Goal: Task Accomplishment & Management: Manage account settings

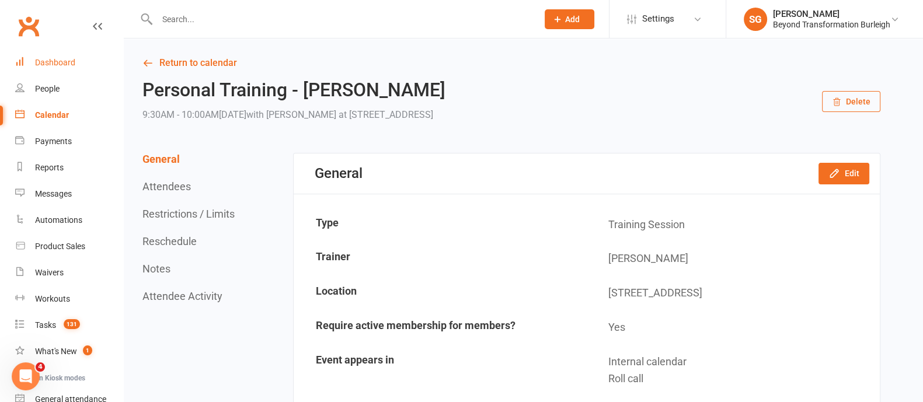
drag, startPoint x: 44, startPoint y: 72, endPoint x: 47, endPoint y: 65, distance: 7.1
click at [44, 72] on link "Dashboard" at bounding box center [69, 63] width 108 height 26
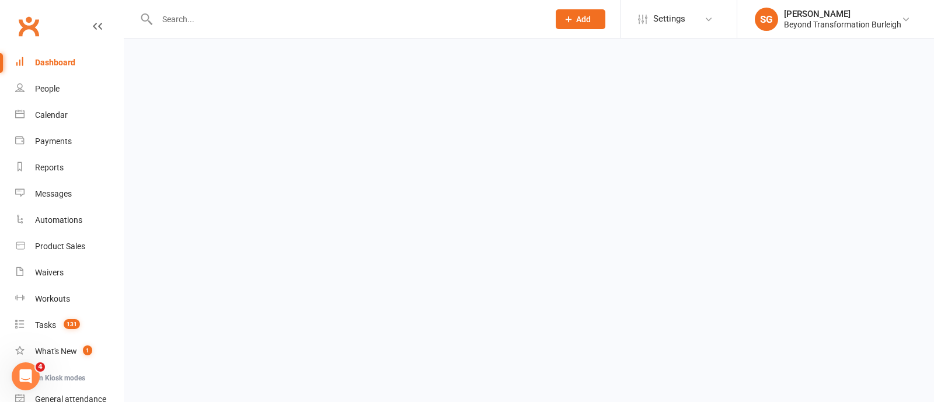
click at [54, 58] on div "Dashboard" at bounding box center [55, 62] width 40 height 9
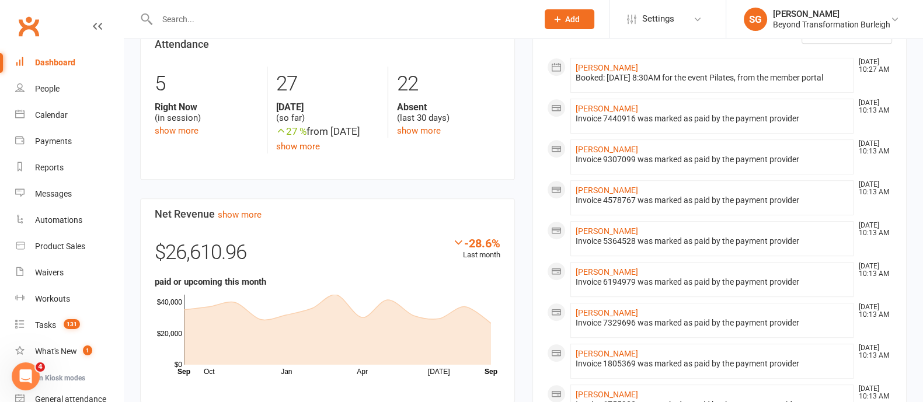
scroll to position [730, 0]
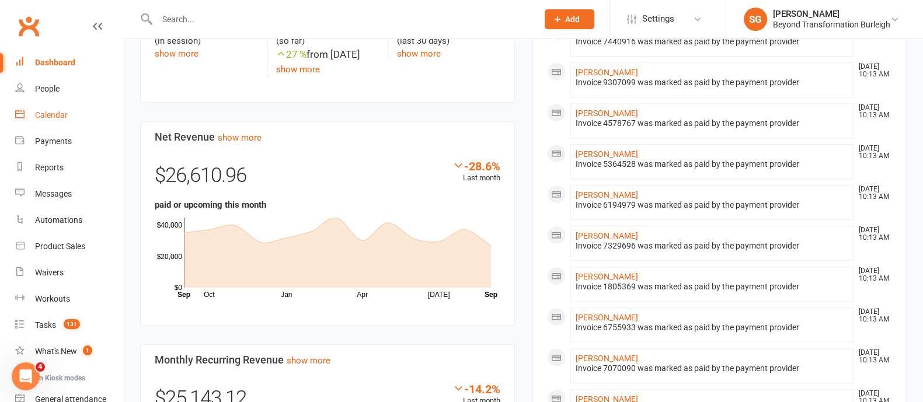
click at [50, 117] on div "Calendar" at bounding box center [51, 114] width 33 height 9
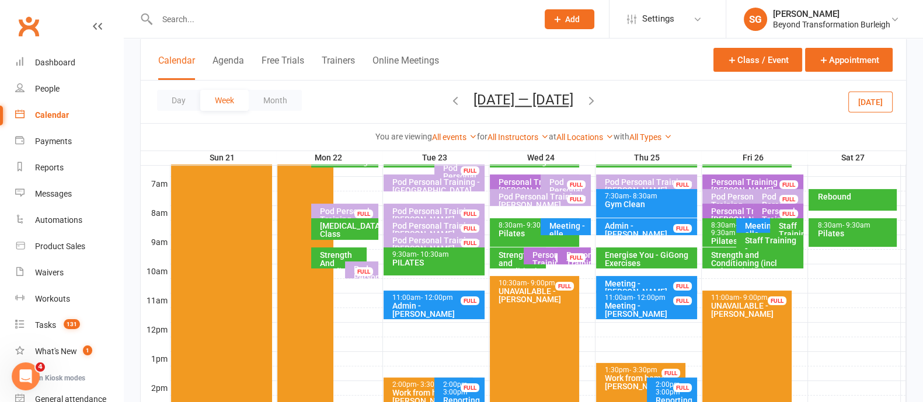
scroll to position [219, 0]
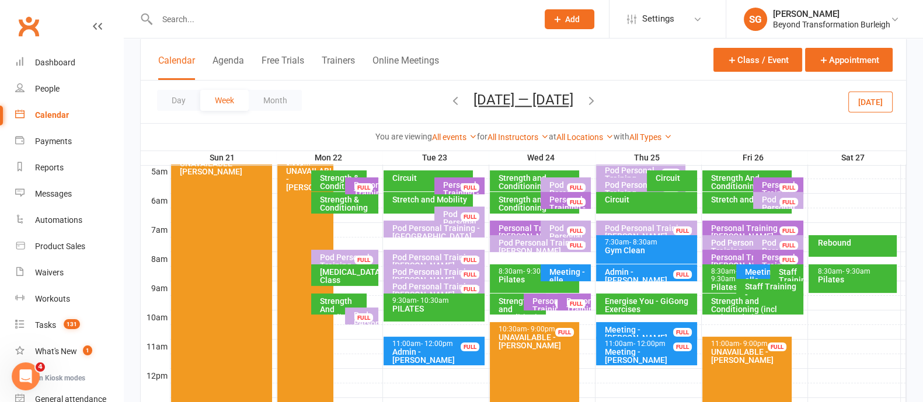
click at [353, 314] on div "Pod Personal Training - [PERSON_NAME], [PERSON_NAME]... FULL" at bounding box center [362, 316] width 34 height 17
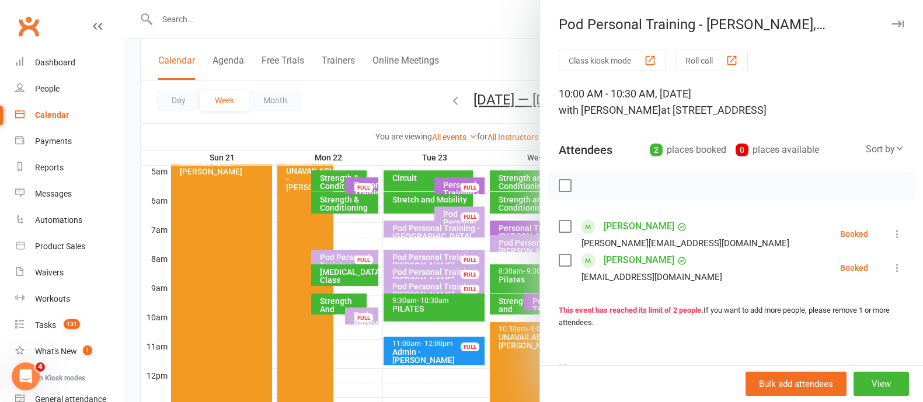
click at [891, 22] on icon "button" at bounding box center [897, 23] width 12 height 7
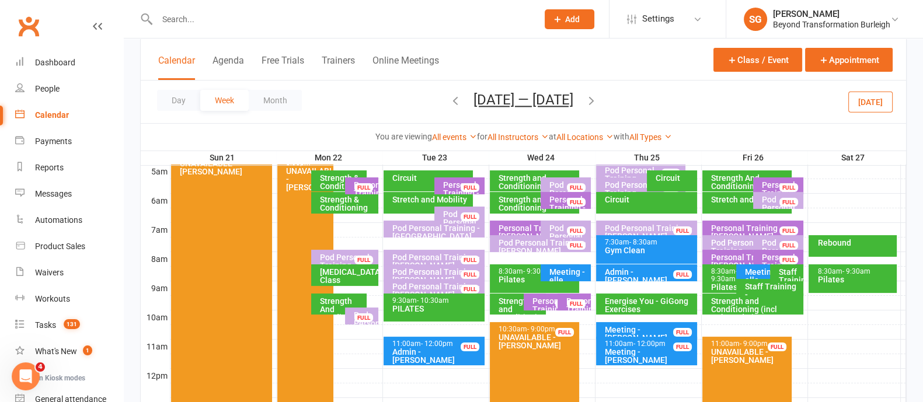
drag, startPoint x: 376, startPoint y: 289, endPoint x: 465, endPoint y: 231, distance: 106.2
click at [376, 288] on div at bounding box center [537, 288] width 735 height 14
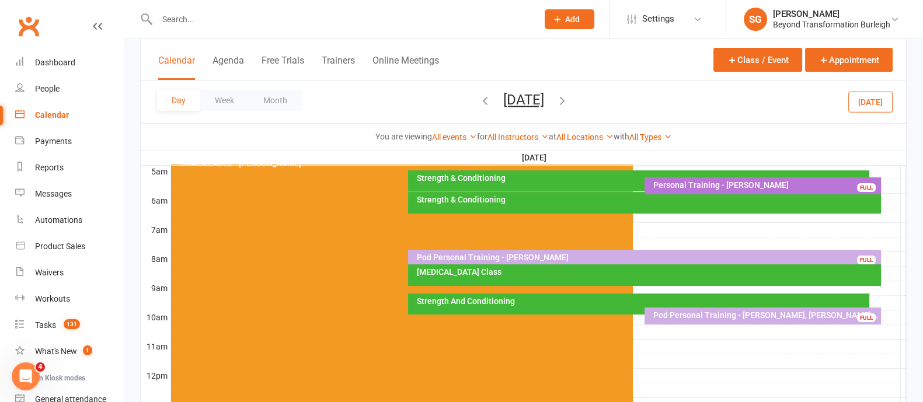
click at [893, 302] on div at bounding box center [537, 303] width 735 height 14
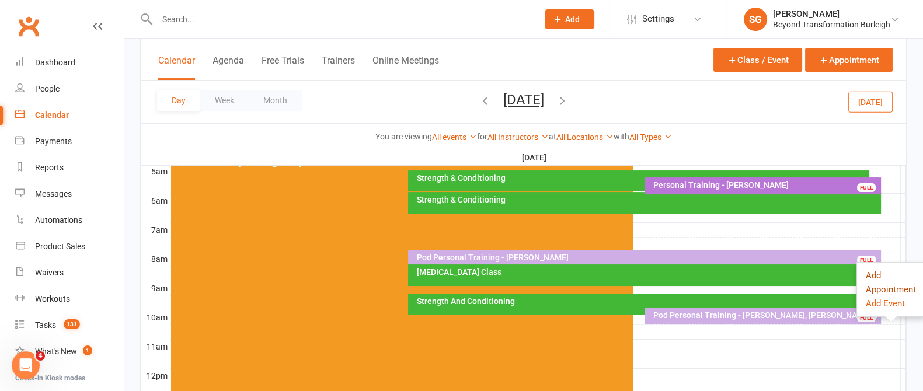
click at [867, 281] on button "Add Appointment" at bounding box center [891, 282] width 50 height 28
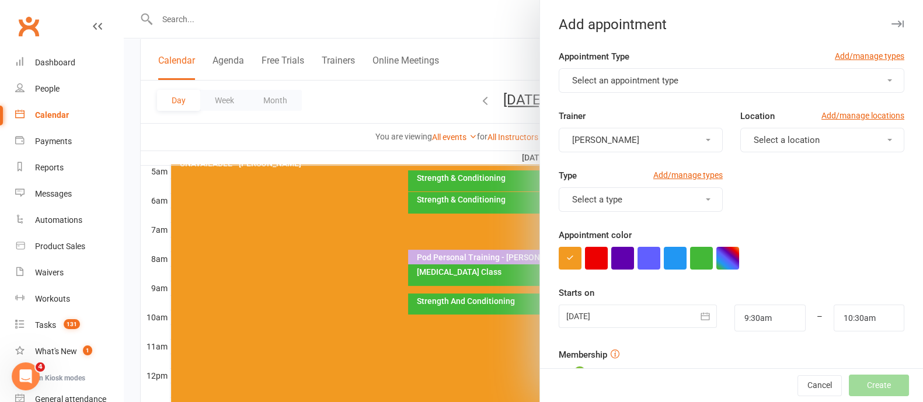
click at [807, 85] on button "Select an appointment type" at bounding box center [732, 80] width 346 height 25
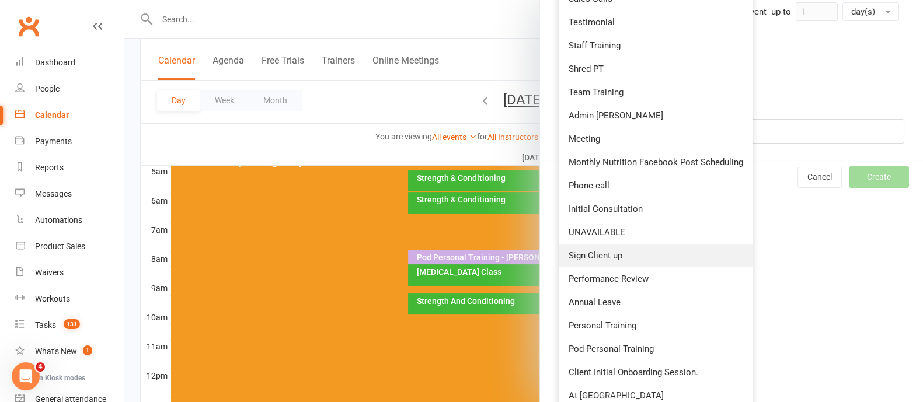
scroll to position [444, 0]
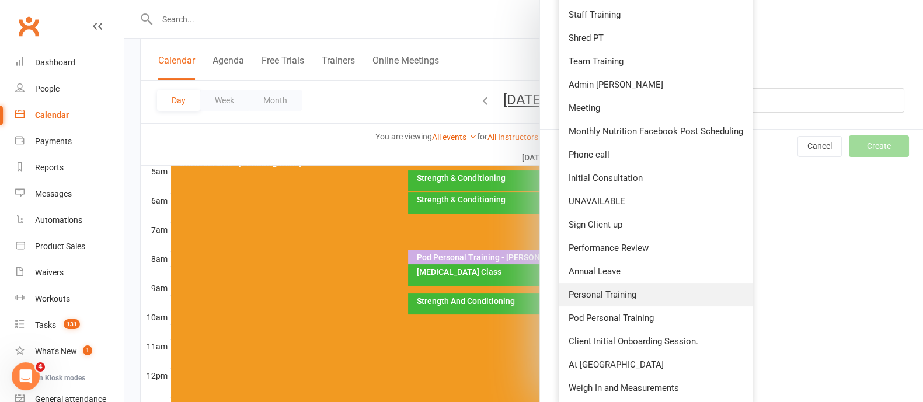
click at [613, 293] on span "Personal Training" at bounding box center [602, 294] width 68 height 11
type input "10:00am"
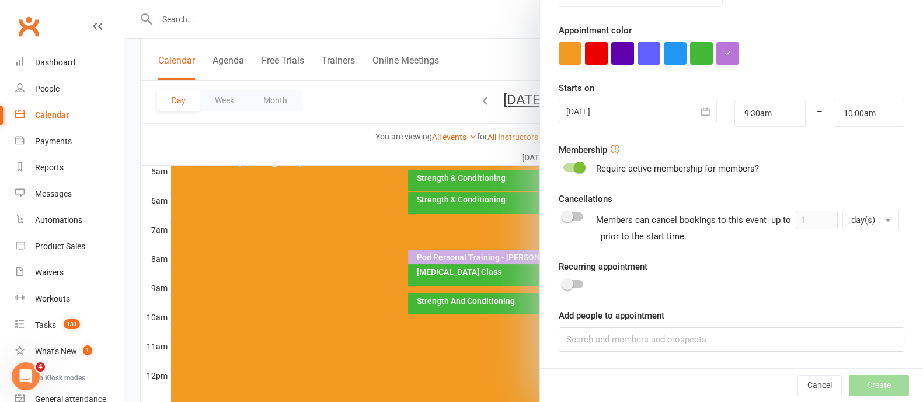
scroll to position [0, 0]
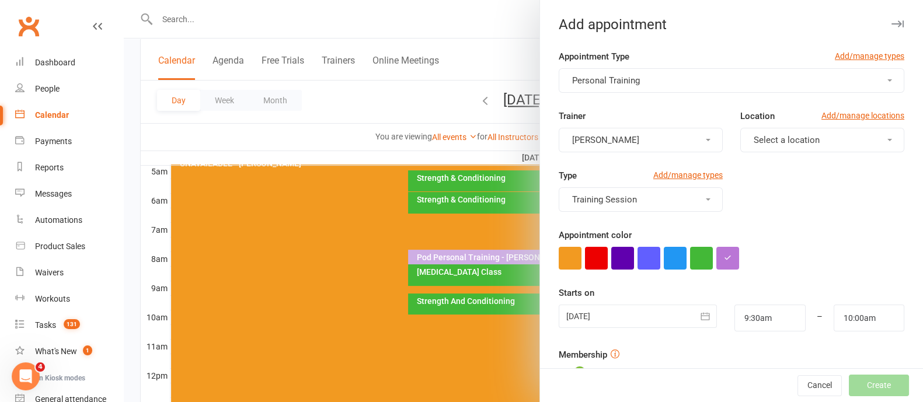
click at [609, 135] on span "[PERSON_NAME]" at bounding box center [605, 140] width 67 height 11
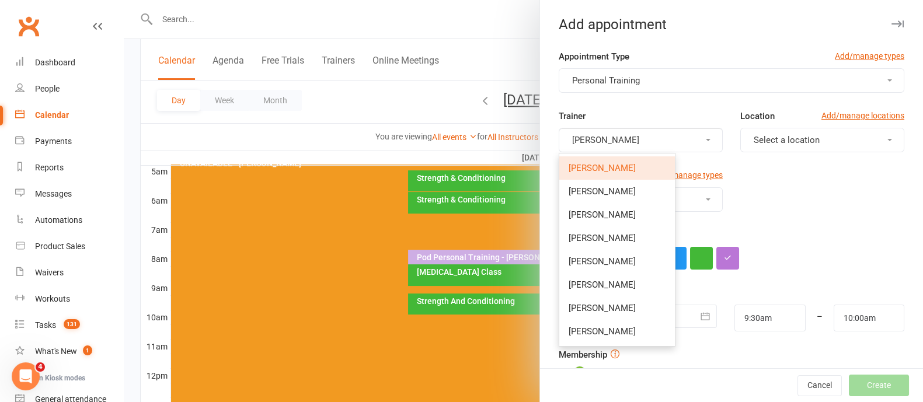
click at [606, 169] on span "[PERSON_NAME]" at bounding box center [601, 168] width 67 height 11
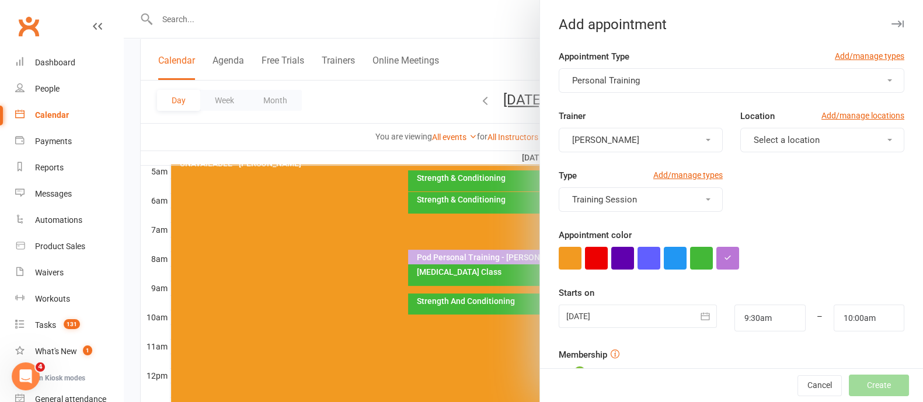
drag, startPoint x: 622, startPoint y: 123, endPoint x: 619, endPoint y: 133, distance: 10.3
click at [622, 123] on div "Trainer [PERSON_NAME]" at bounding box center [641, 130] width 182 height 43
click at [619, 135] on span "[PERSON_NAME]" at bounding box center [605, 140] width 67 height 11
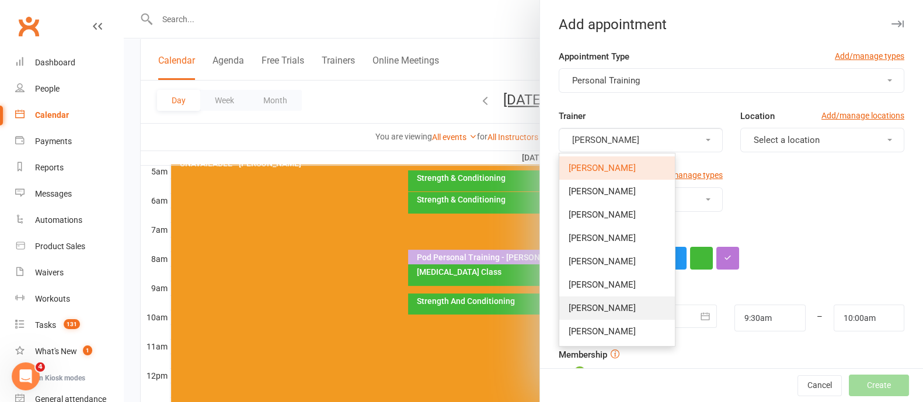
click at [583, 312] on span "[PERSON_NAME]" at bounding box center [601, 308] width 67 height 11
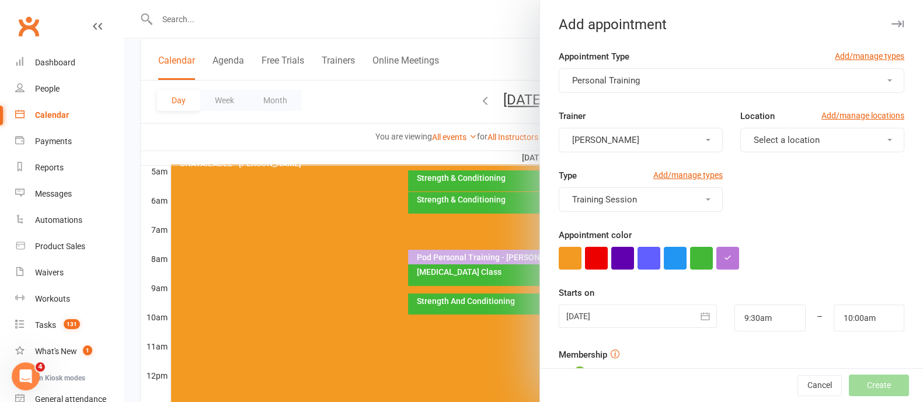
click at [798, 138] on span "Select a location" at bounding box center [786, 140] width 66 height 11
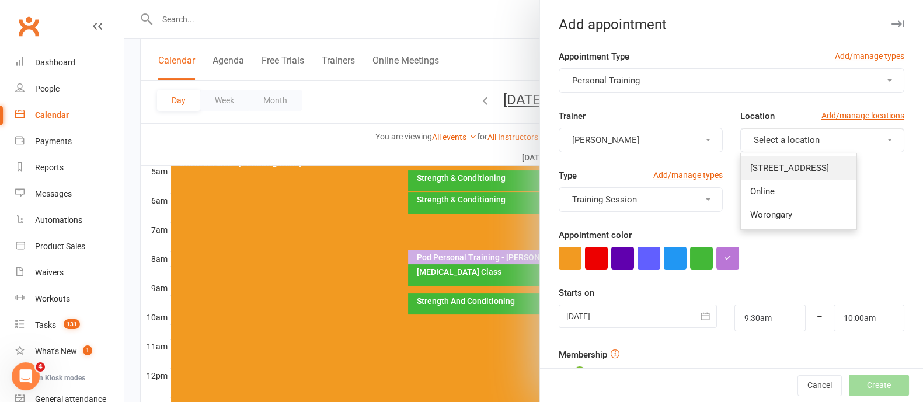
click at [783, 165] on span "[STREET_ADDRESS]" at bounding box center [789, 168] width 79 height 11
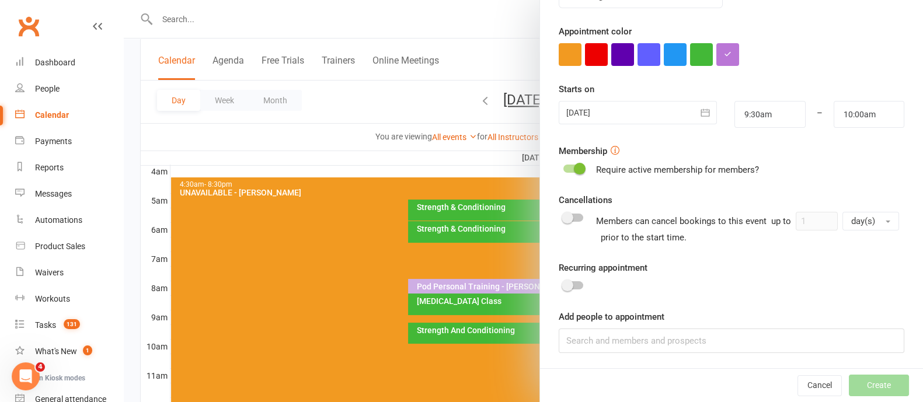
scroll to position [219, 0]
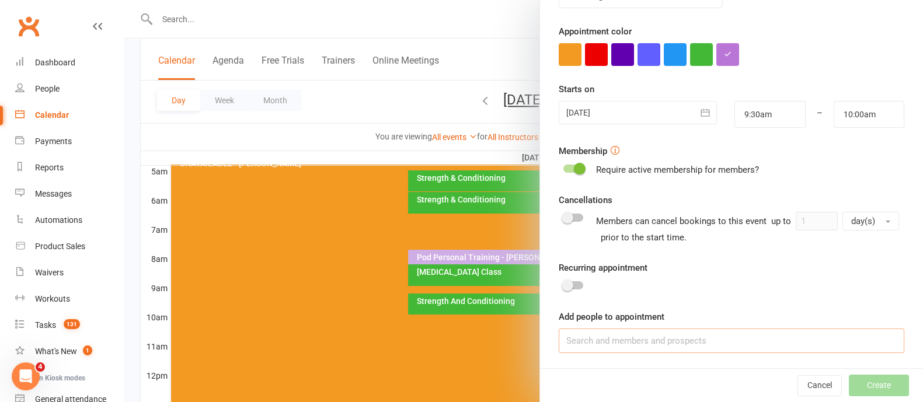
drag, startPoint x: 619, startPoint y: 337, endPoint x: 648, endPoint y: 317, distance: 34.8
click at [641, 326] on div "Add people to appointment" at bounding box center [732, 331] width 346 height 43
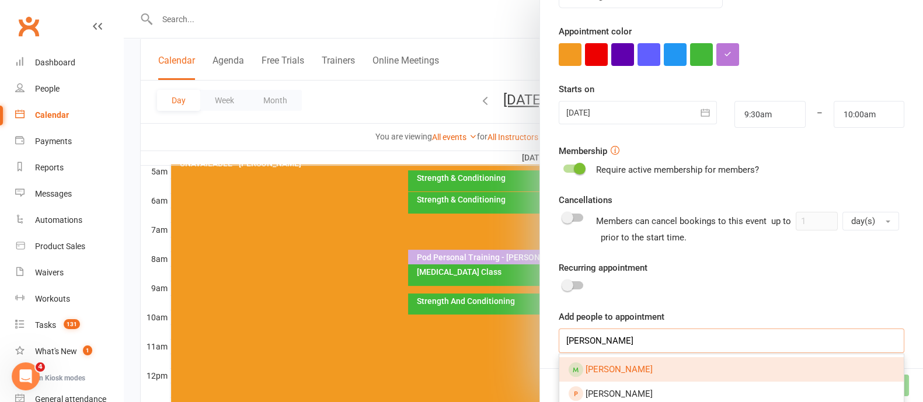
type input "[PERSON_NAME]"
click at [636, 357] on link "[PERSON_NAME]" at bounding box center [731, 369] width 344 height 25
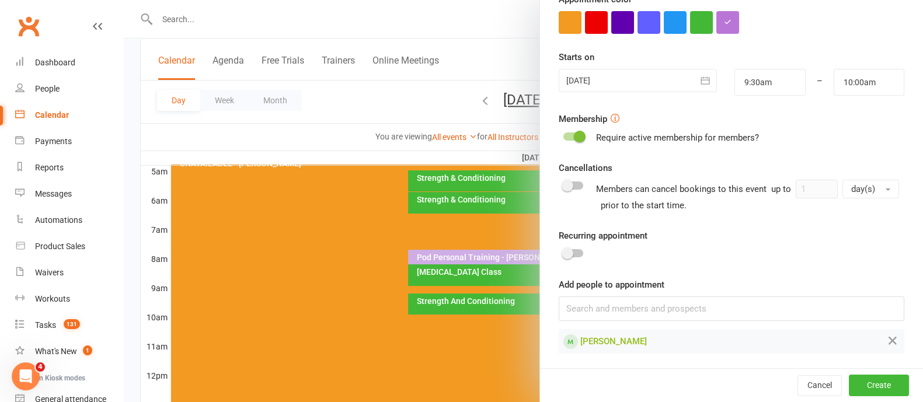
click at [564, 247] on span at bounding box center [567, 253] width 12 height 12
click at [563, 252] on input "checkbox" at bounding box center [563, 252] width 0 height 0
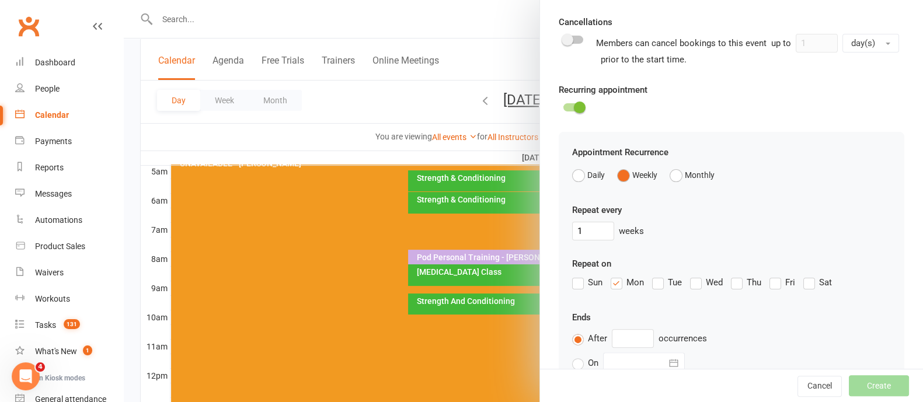
scroll to position [455, 0]
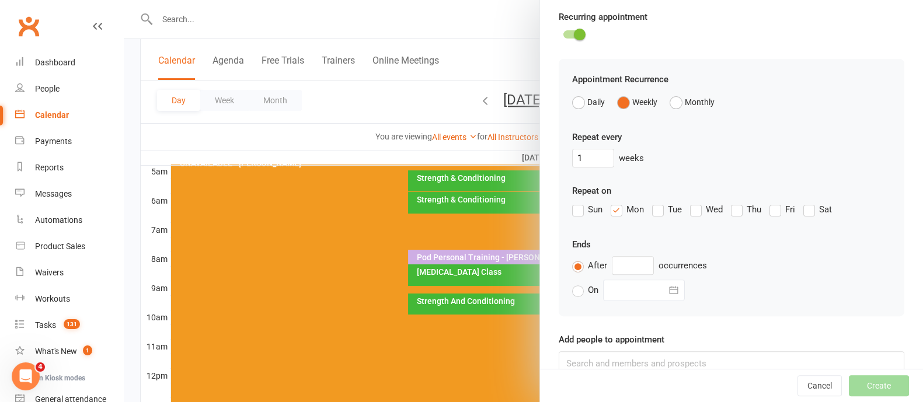
click at [776, 212] on label "Fri" at bounding box center [782, 210] width 26 height 14
click at [776, 203] on input "Fri" at bounding box center [773, 203] width 8 height 0
click at [619, 256] on input "text" at bounding box center [633, 265] width 42 height 19
type input "50"
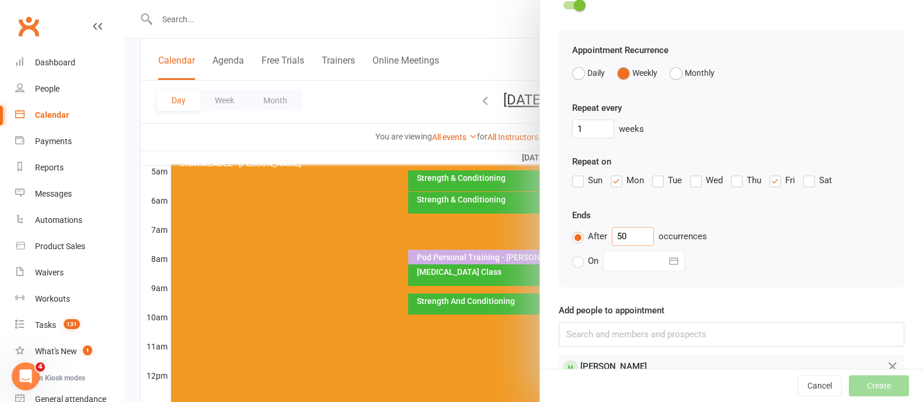
scroll to position [509, 0]
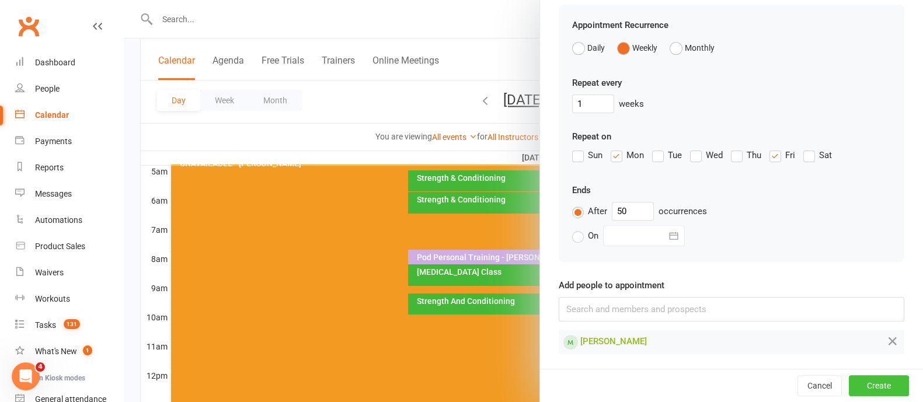
drag, startPoint x: 826, startPoint y: 389, endPoint x: 829, endPoint y: 384, distance: 6.0
click at [826, 389] on div "Cancel Create" at bounding box center [731, 385] width 383 height 33
click at [849, 377] on button "Create" at bounding box center [879, 385] width 60 height 21
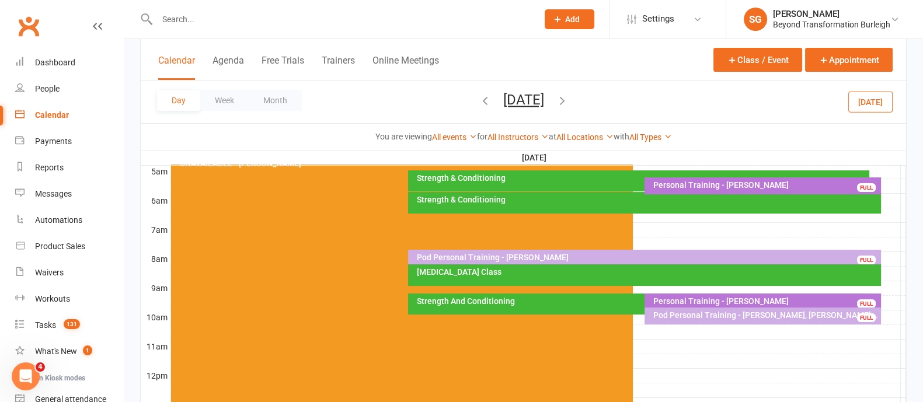
drag, startPoint x: 218, startPoint y: 96, endPoint x: 224, endPoint y: 96, distance: 5.9
click at [219, 96] on button "Week" at bounding box center [224, 100] width 48 height 21
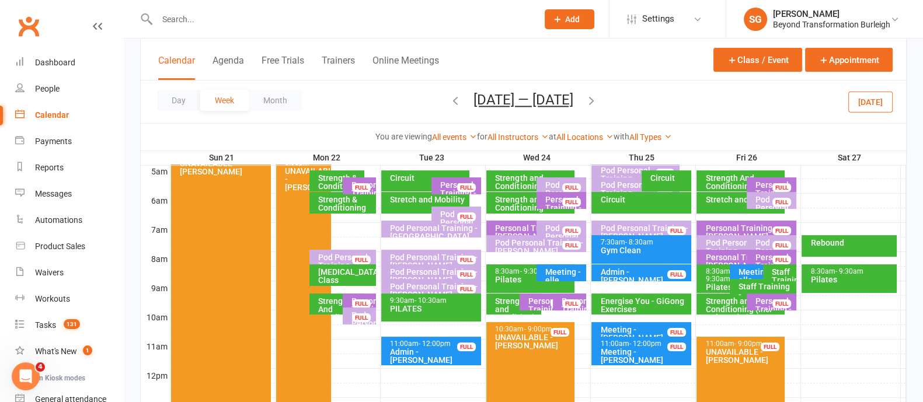
drag, startPoint x: 757, startPoint y: 299, endPoint x: 933, endPoint y: 223, distance: 191.9
click at [760, 297] on div "Personal Training - [PERSON_NAME]" at bounding box center [774, 309] width 39 height 25
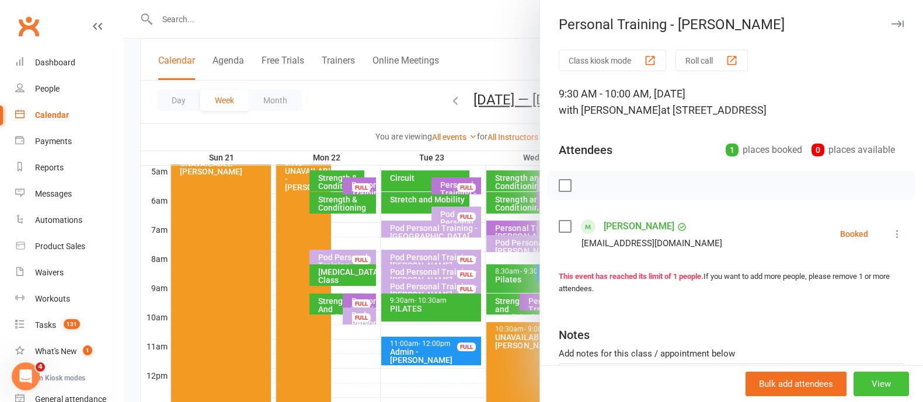
click at [859, 379] on button "View" at bounding box center [880, 384] width 55 height 25
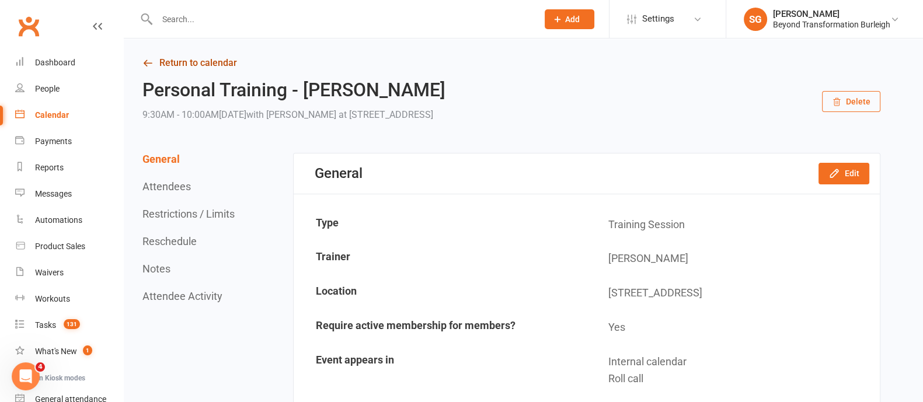
click at [180, 68] on link "Return to calendar" at bounding box center [511, 63] width 738 height 16
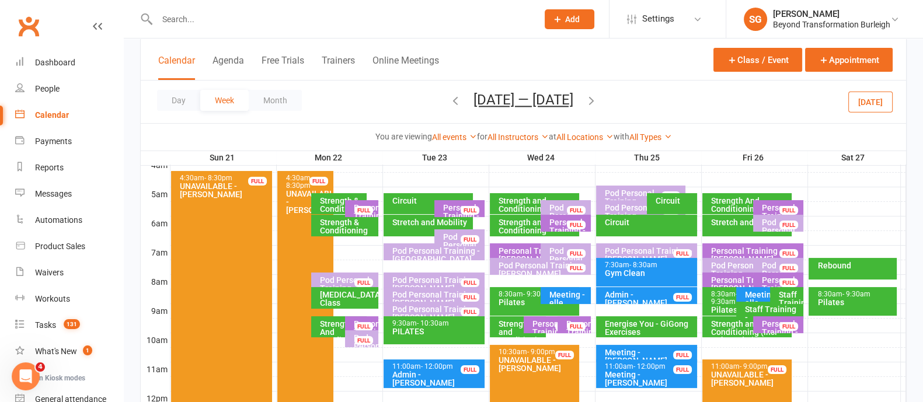
scroll to position [219, 0]
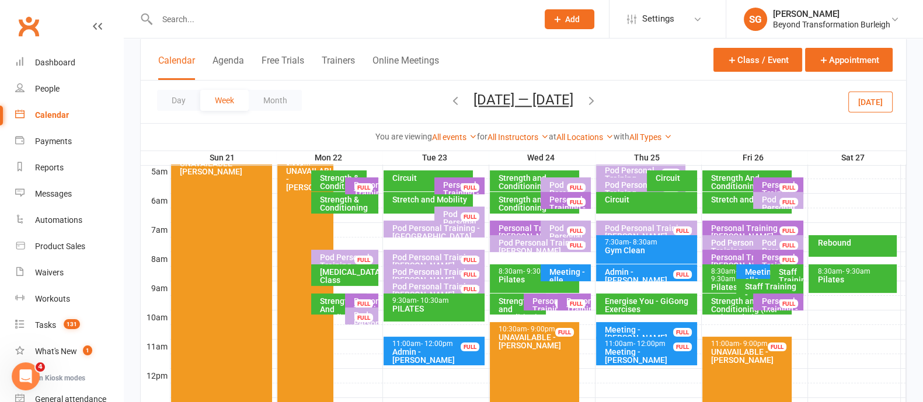
click at [351, 299] on div "Personal Training - [PERSON_NAME] FULL" at bounding box center [362, 302] width 34 height 17
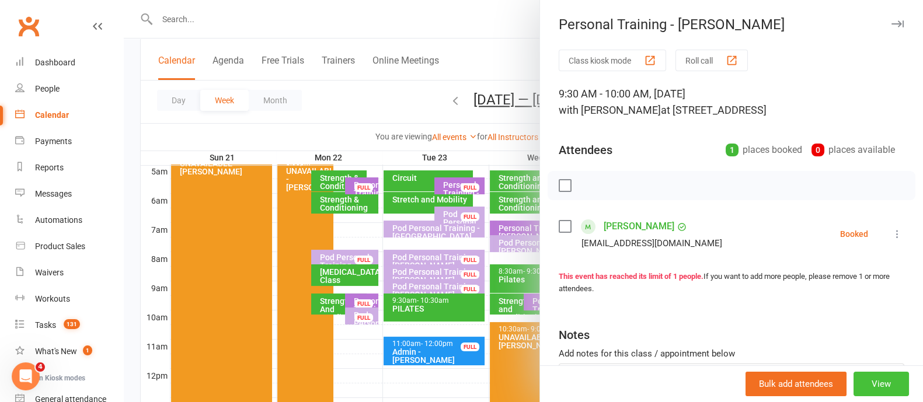
drag, startPoint x: 853, startPoint y: 381, endPoint x: 873, endPoint y: 228, distance: 154.2
click at [856, 375] on button "View" at bounding box center [880, 384] width 55 height 25
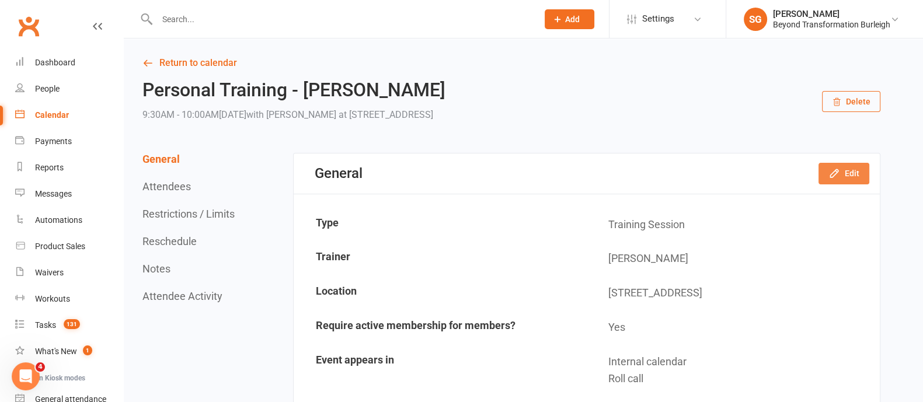
click at [854, 176] on button "Edit" at bounding box center [843, 173] width 51 height 21
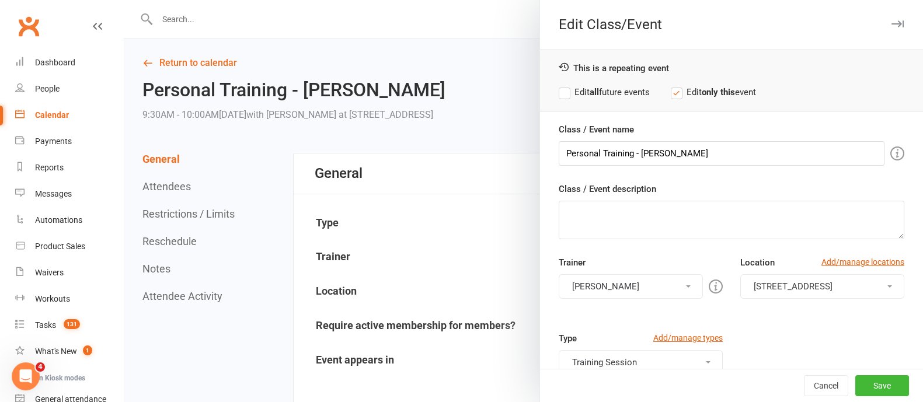
scroll to position [155, 0]
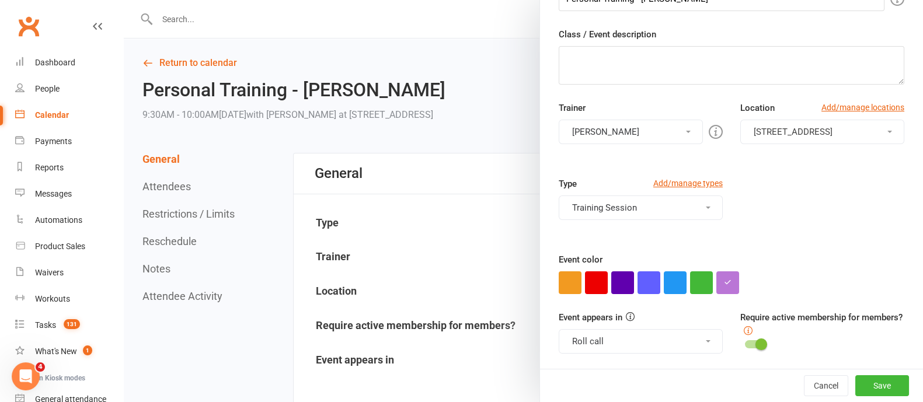
click at [641, 137] on button "[PERSON_NAME]" at bounding box center [631, 132] width 144 height 25
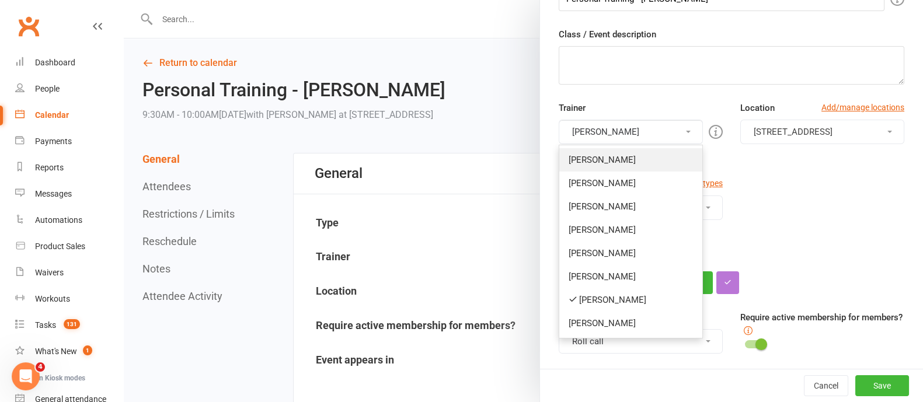
click at [622, 163] on link "[PERSON_NAME]" at bounding box center [630, 159] width 143 height 23
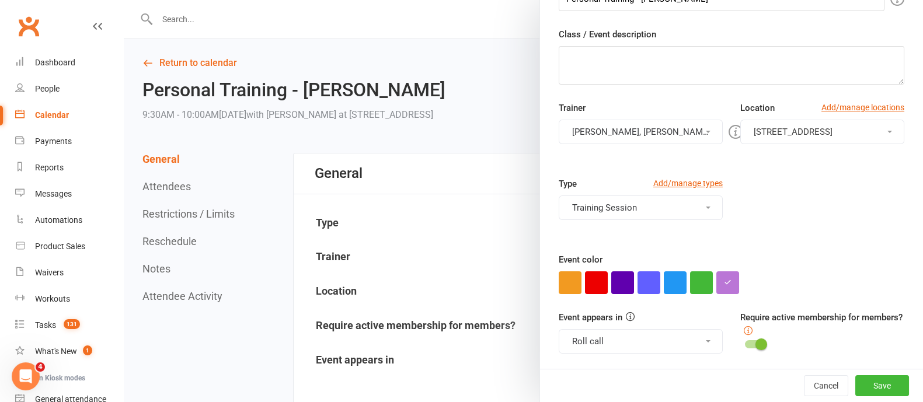
click at [638, 132] on button "[PERSON_NAME], [PERSON_NAME]" at bounding box center [641, 132] width 164 height 25
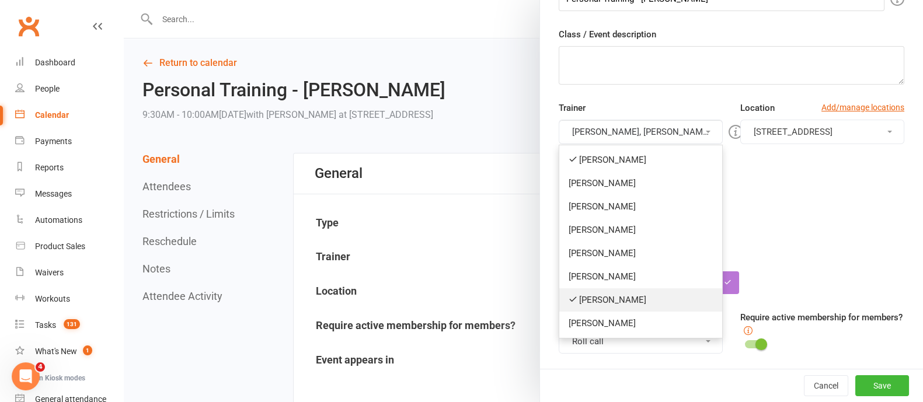
click at [598, 290] on link "[PERSON_NAME]" at bounding box center [640, 299] width 163 height 23
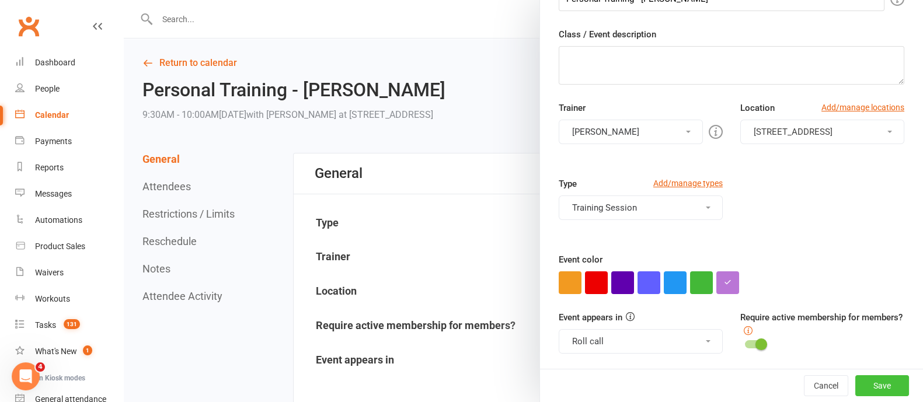
click at [863, 390] on button "Save" at bounding box center [882, 385] width 54 height 21
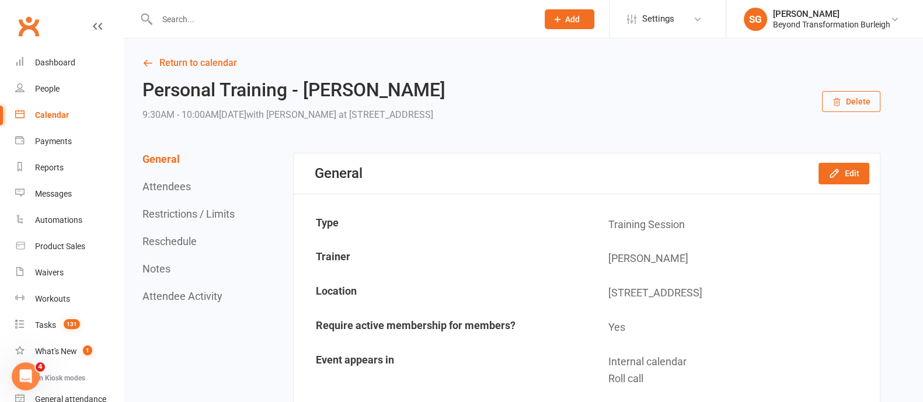
click at [210, 18] on input "text" at bounding box center [341, 19] width 376 height 16
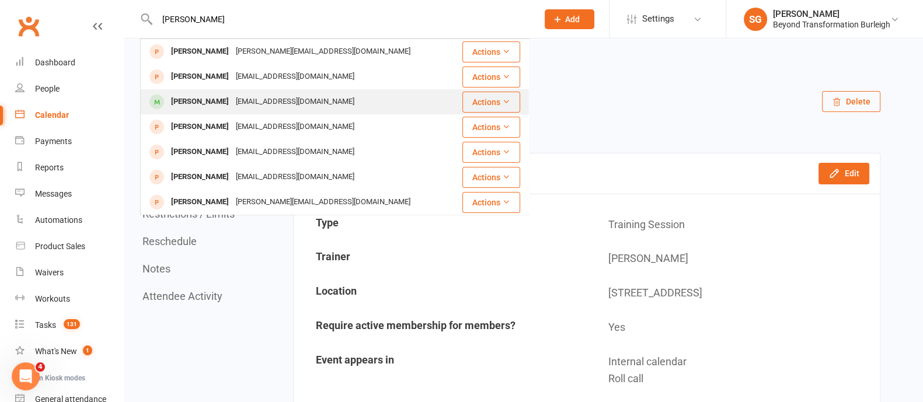
type input "[PERSON_NAME]"
click at [224, 98] on div "[PERSON_NAME]" at bounding box center [200, 101] width 65 height 17
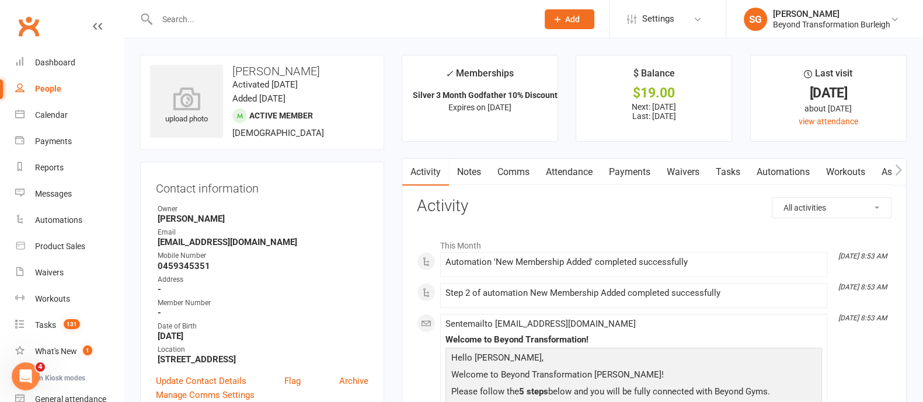
click at [592, 173] on link "Attendance" at bounding box center [569, 172] width 63 height 27
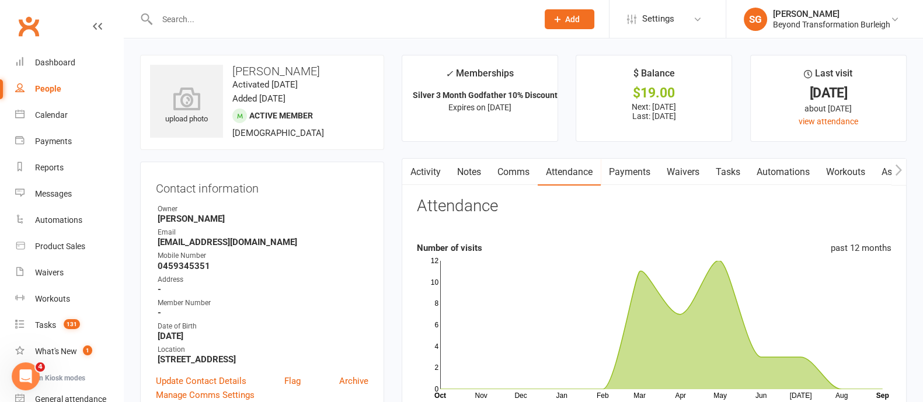
click at [188, 26] on input "text" at bounding box center [341, 19] width 376 height 16
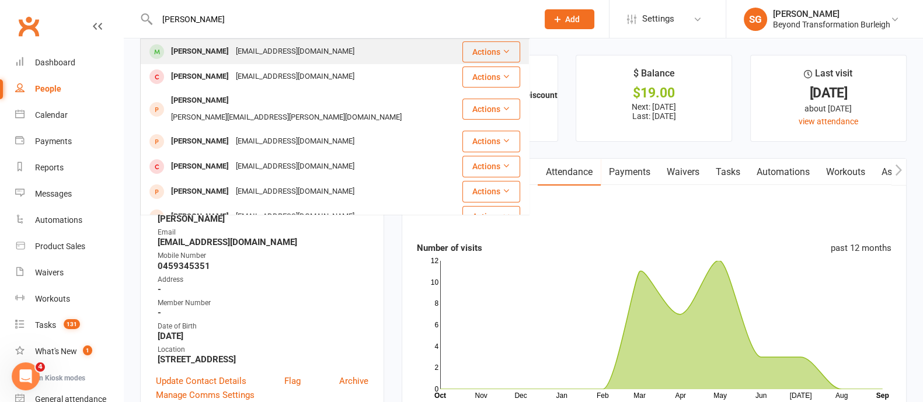
type input "[PERSON_NAME]"
click at [183, 44] on div "[PERSON_NAME]" at bounding box center [200, 51] width 65 height 17
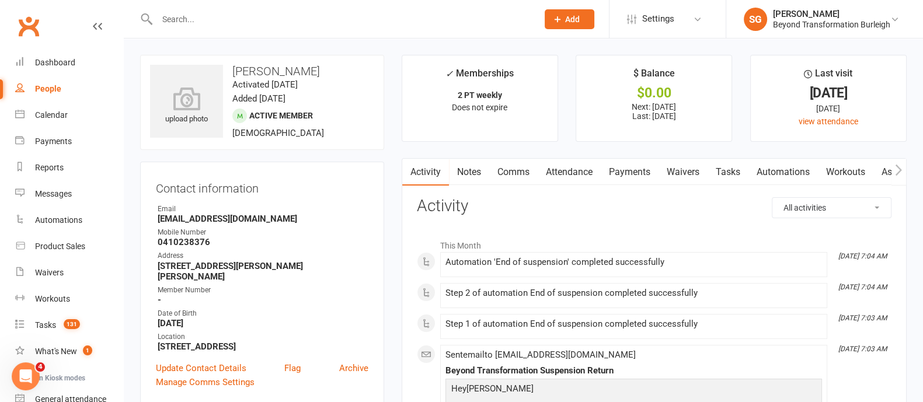
click at [566, 173] on link "Attendance" at bounding box center [569, 172] width 63 height 27
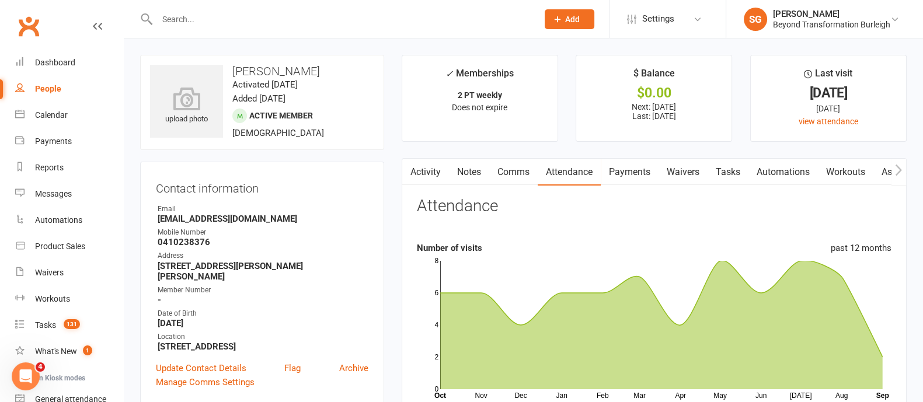
click at [625, 183] on link "Payments" at bounding box center [630, 172] width 58 height 27
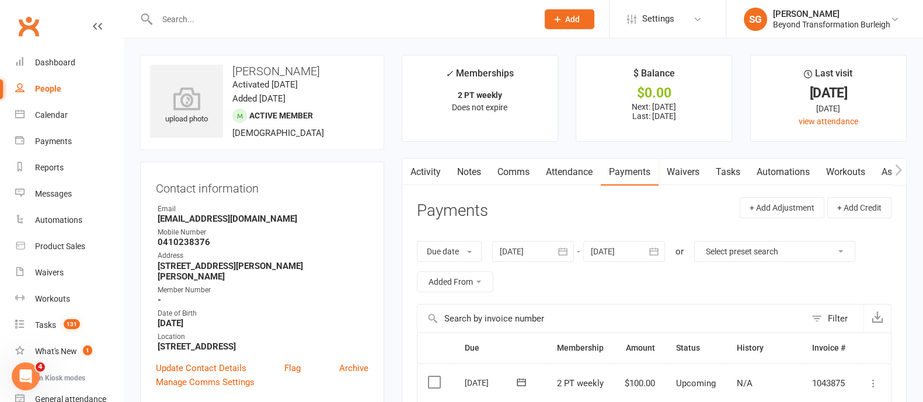
click at [53, 92] on div "People" at bounding box center [48, 88] width 26 height 9
select select "100"
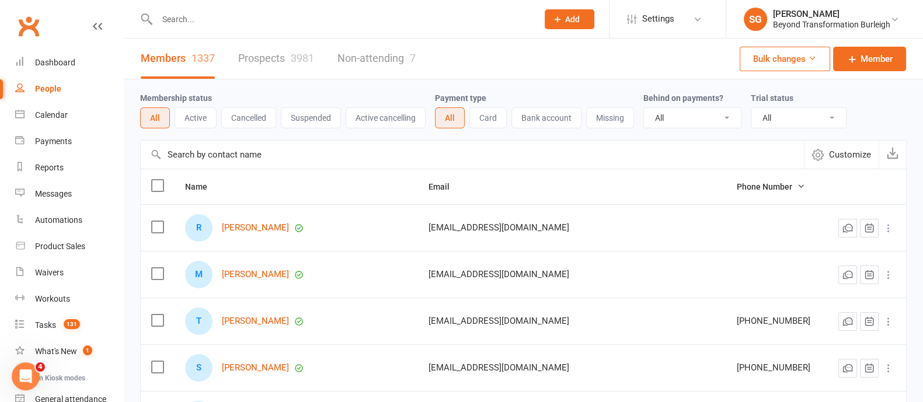
click at [309, 117] on button "Suspended" at bounding box center [311, 117] width 60 height 21
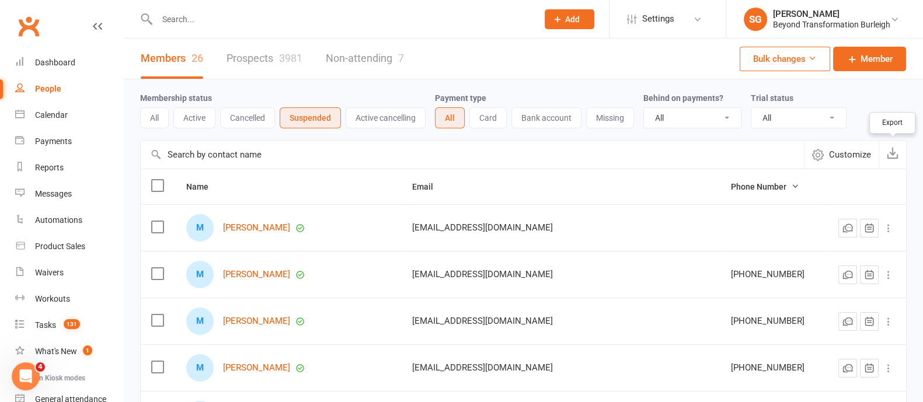
click at [889, 153] on icon "button" at bounding box center [893, 153] width 12 height 12
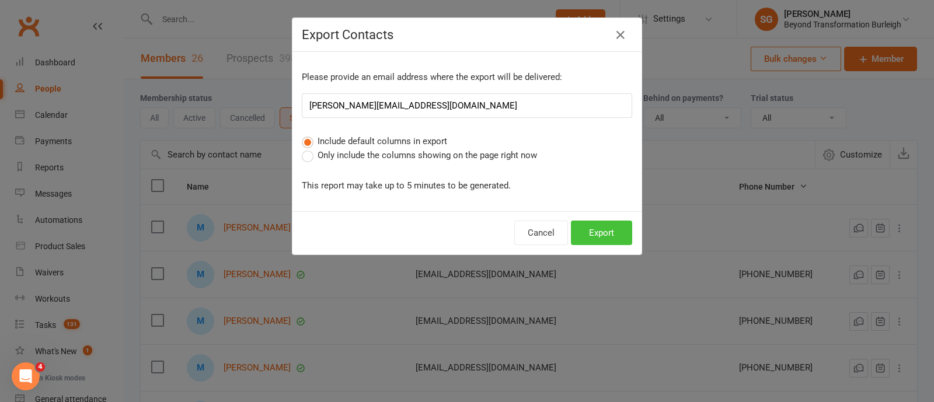
click at [589, 224] on button "Export" at bounding box center [601, 233] width 61 height 25
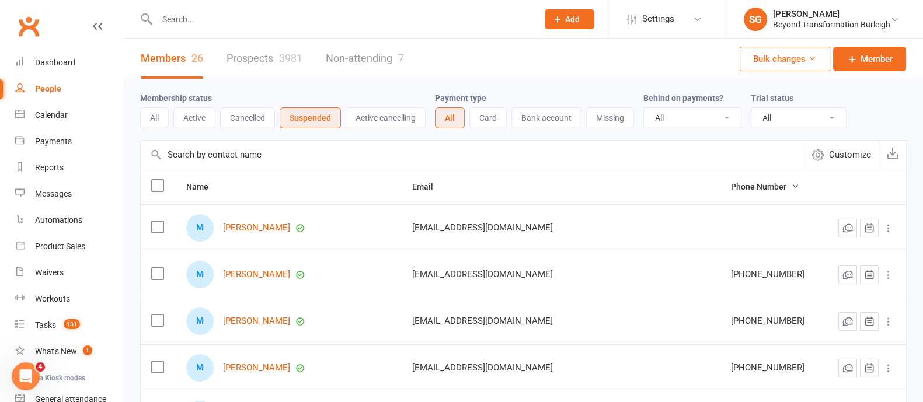
click at [462, 39] on div "Members 26 Prospects 3981 Non-attending 7 Bulk changes Member" at bounding box center [523, 59] width 799 height 41
click at [189, 11] on input "text" at bounding box center [341, 19] width 376 height 16
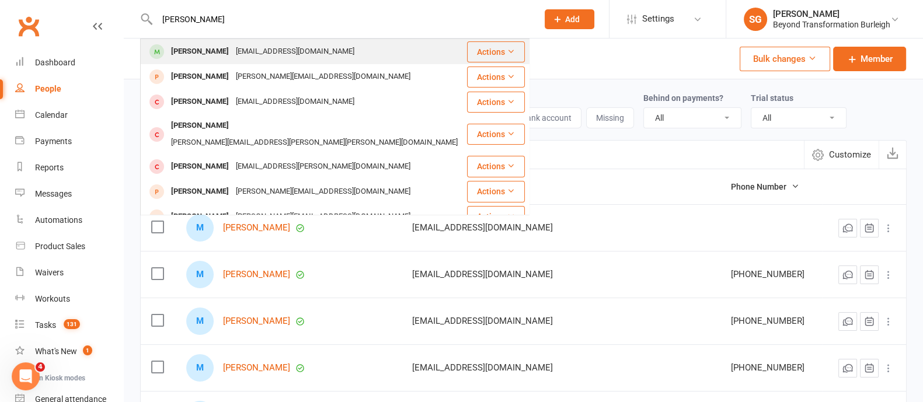
type input "[PERSON_NAME]"
click at [214, 60] on div "[PERSON_NAME] [EMAIL_ADDRESS][DOMAIN_NAME]" at bounding box center [303, 52] width 324 height 24
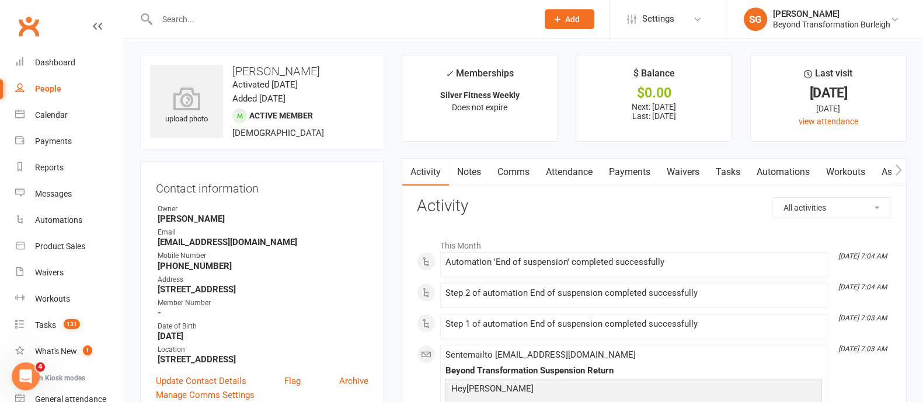
click at [589, 174] on link "Attendance" at bounding box center [569, 172] width 63 height 27
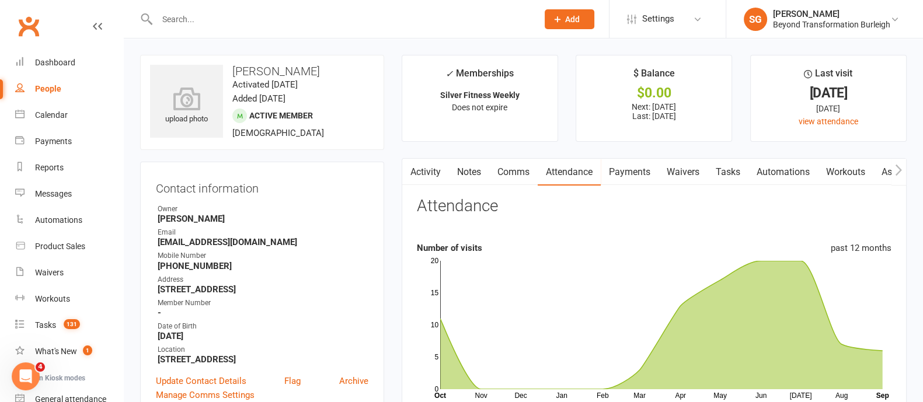
click at [430, 179] on link "Activity" at bounding box center [425, 172] width 47 height 27
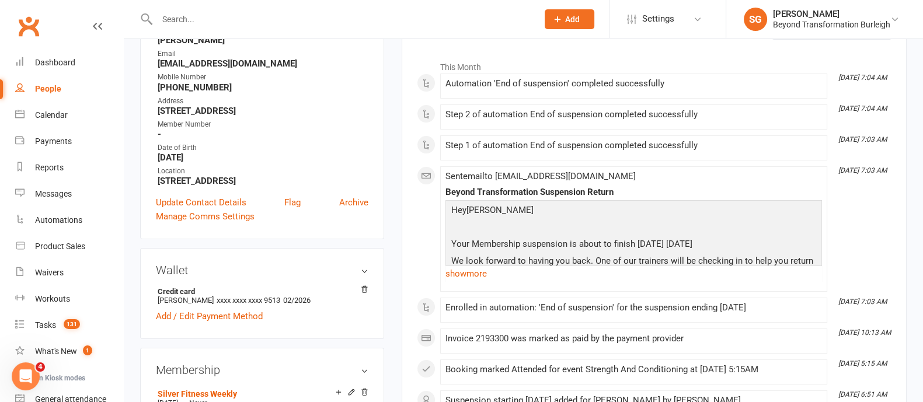
scroll to position [219, 0]
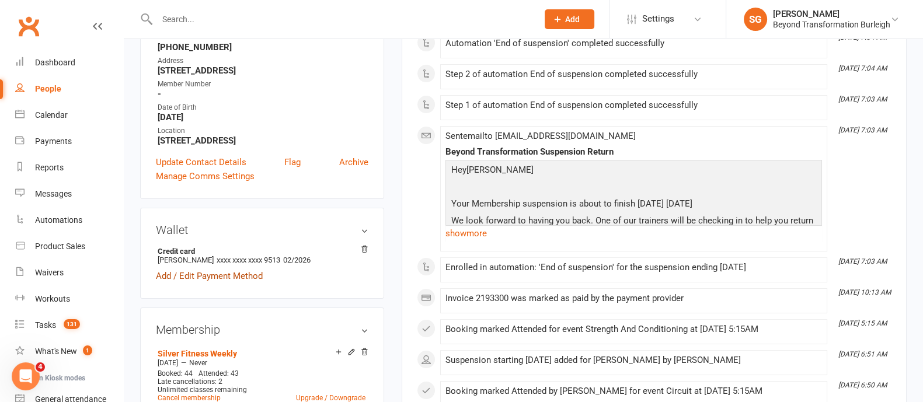
click at [243, 281] on link "Add / Edit Payment Method" at bounding box center [209, 276] width 107 height 14
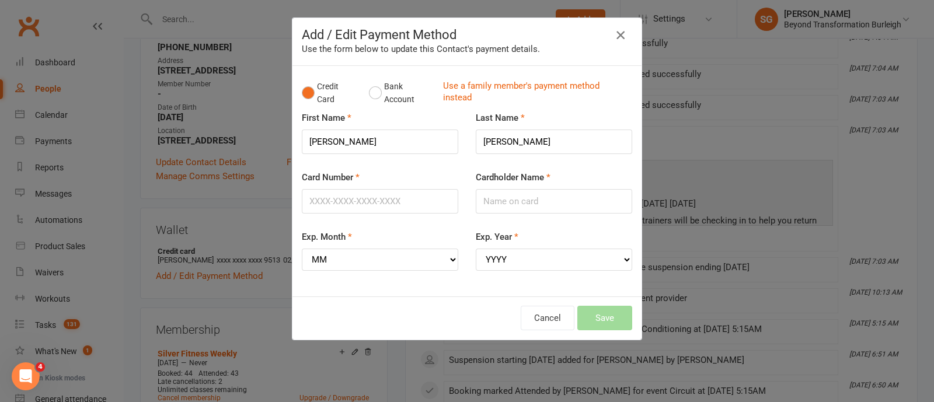
click at [615, 34] on icon "button" at bounding box center [620, 35] width 14 height 14
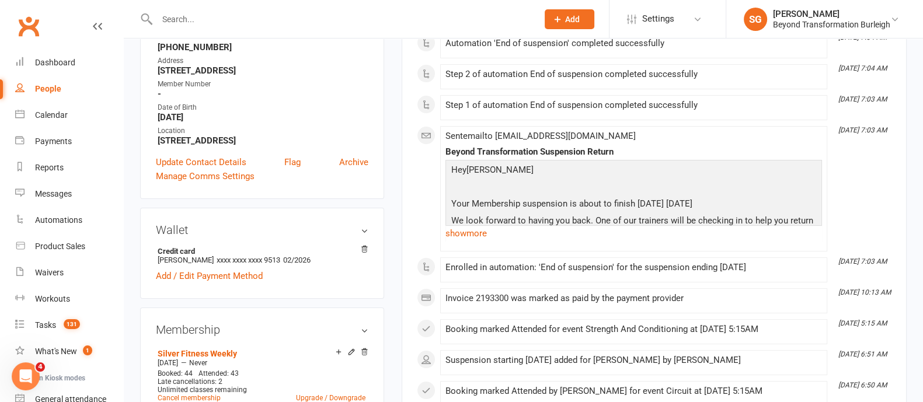
click at [210, 15] on input "text" at bounding box center [341, 19] width 376 height 16
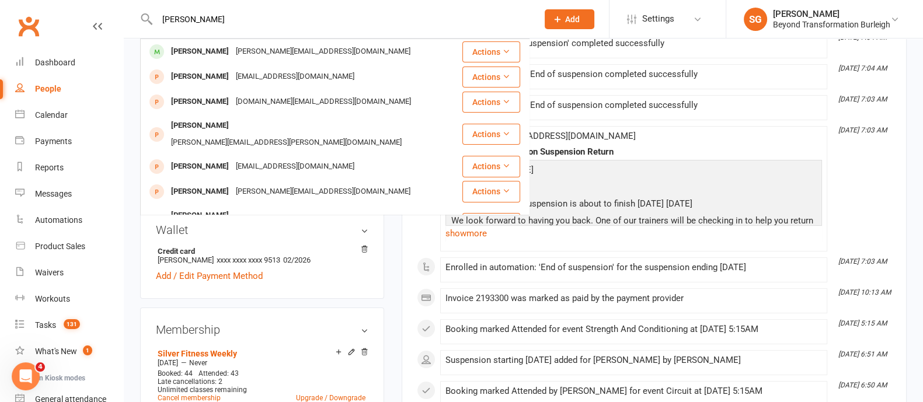
type input "[PERSON_NAME]"
click at [232, 44] on div "[PERSON_NAME][EMAIL_ADDRESS][DOMAIN_NAME]" at bounding box center [323, 51] width 182 height 17
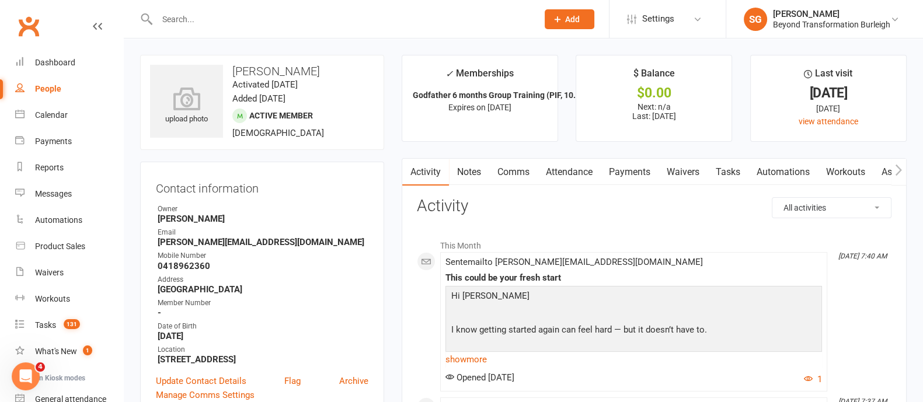
scroll to position [145, 0]
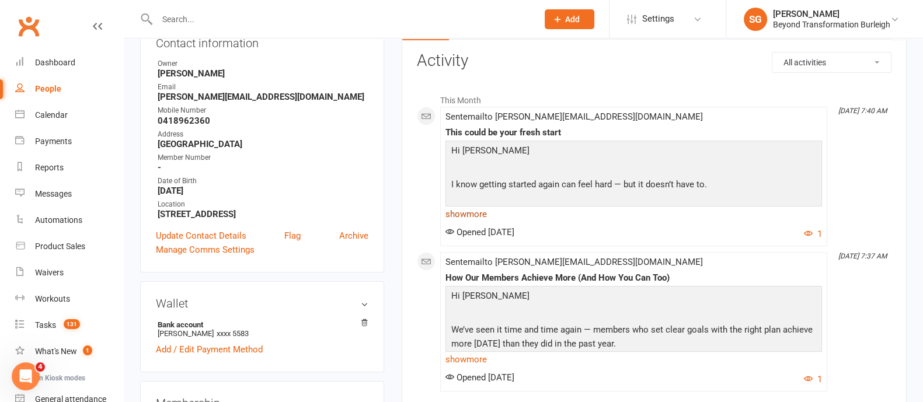
click at [483, 213] on link "show more" at bounding box center [633, 214] width 376 height 16
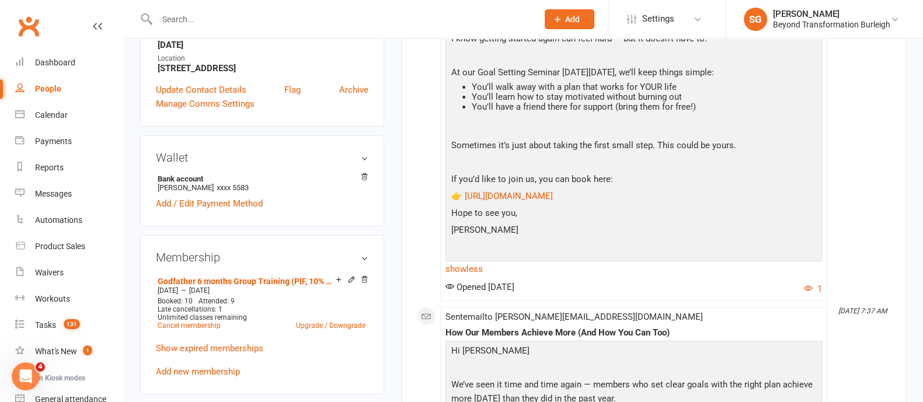
scroll to position [219, 0]
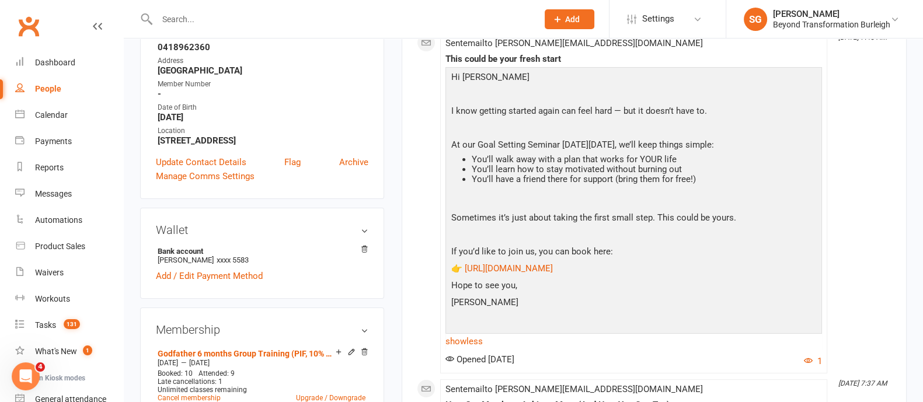
click at [200, 12] on input "text" at bounding box center [341, 19] width 376 height 16
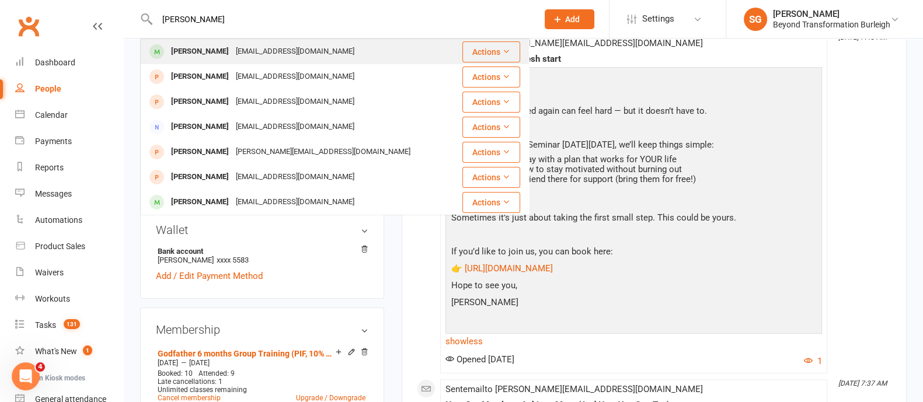
type input "[PERSON_NAME]"
click at [203, 47] on div "[PERSON_NAME]" at bounding box center [200, 51] width 65 height 17
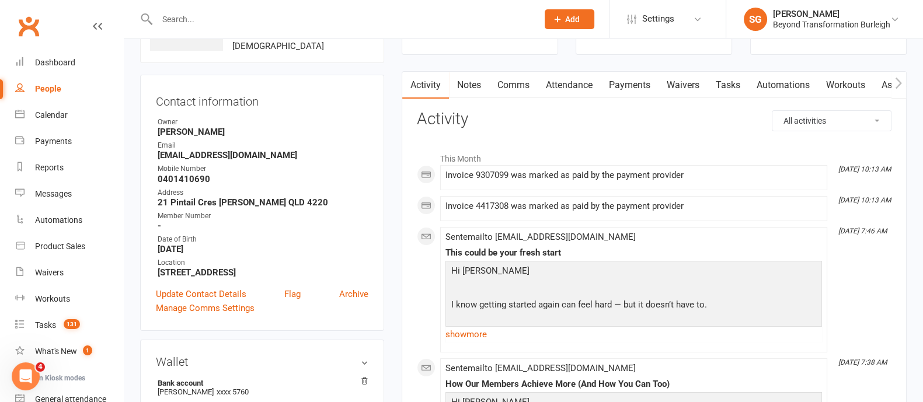
scroll to position [145, 0]
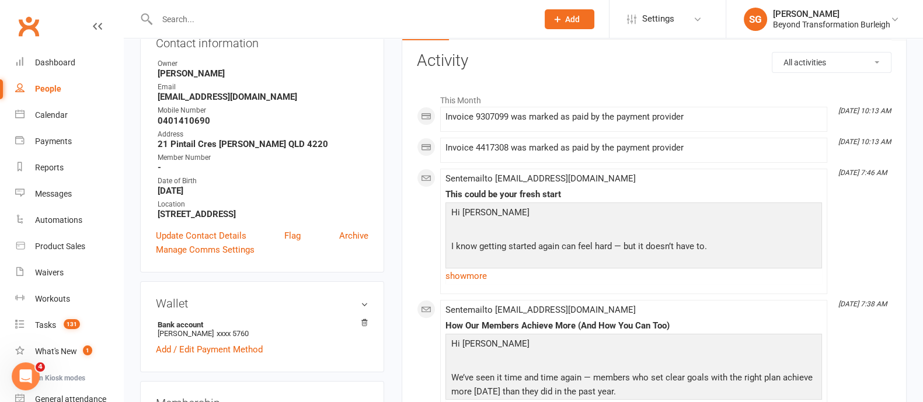
click at [180, 22] on input "text" at bounding box center [341, 19] width 376 height 16
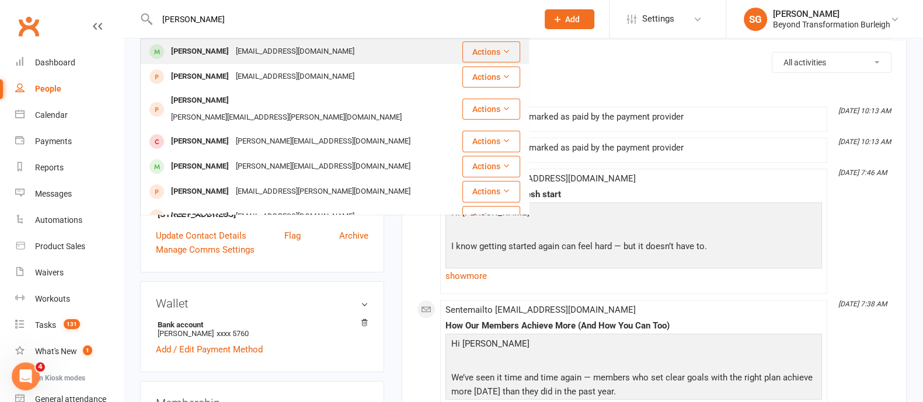
type input "[PERSON_NAME]"
click at [221, 48] on div "[PERSON_NAME]" at bounding box center [200, 51] width 65 height 17
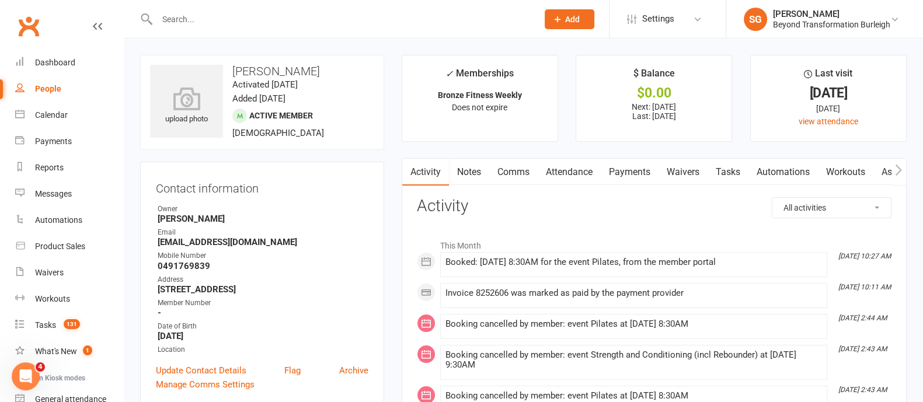
click at [571, 168] on link "Attendance" at bounding box center [569, 172] width 63 height 27
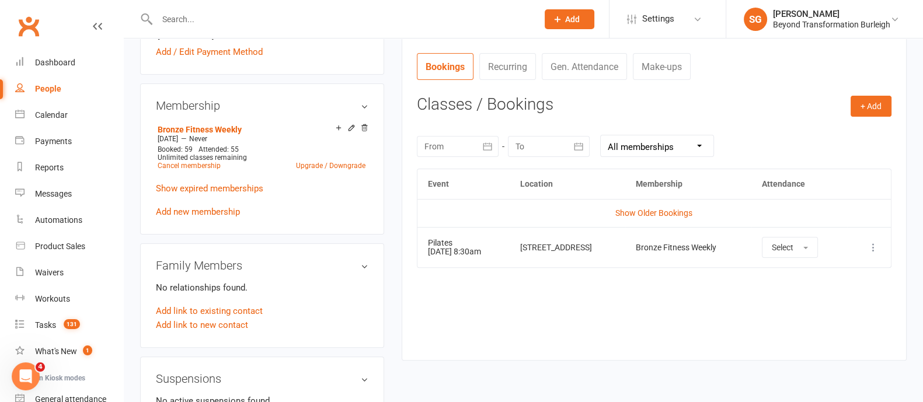
scroll to position [510, 0]
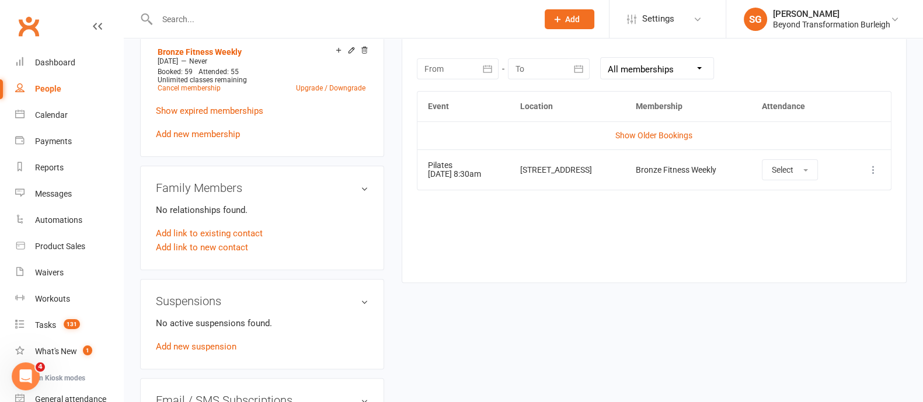
click at [173, 16] on input "text" at bounding box center [341, 19] width 376 height 16
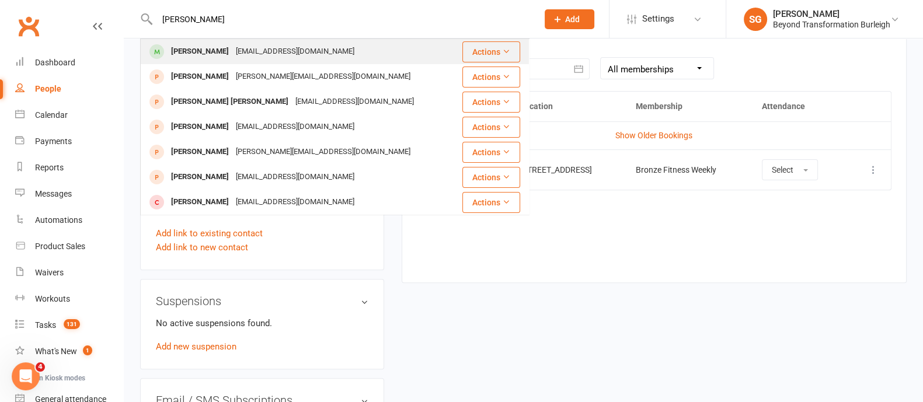
type input "[PERSON_NAME]"
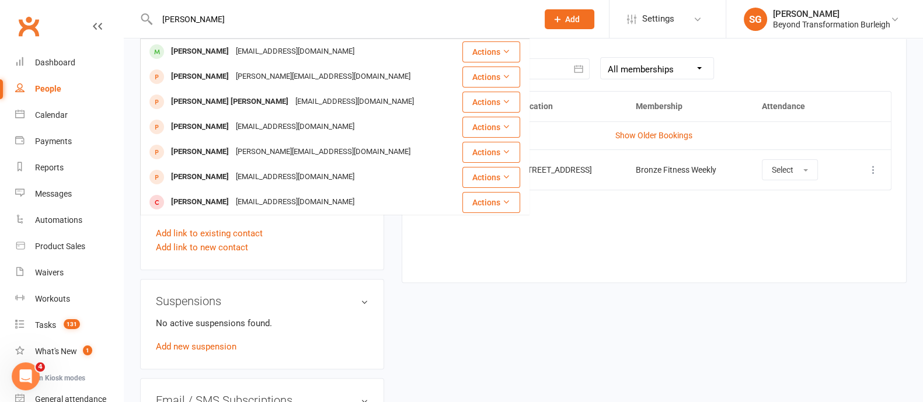
drag, startPoint x: 241, startPoint y: 55, endPoint x: 360, endPoint y: 88, distance: 123.1
click at [241, 54] on div "[EMAIL_ADDRESS][DOMAIN_NAME]" at bounding box center [294, 51] width 125 height 17
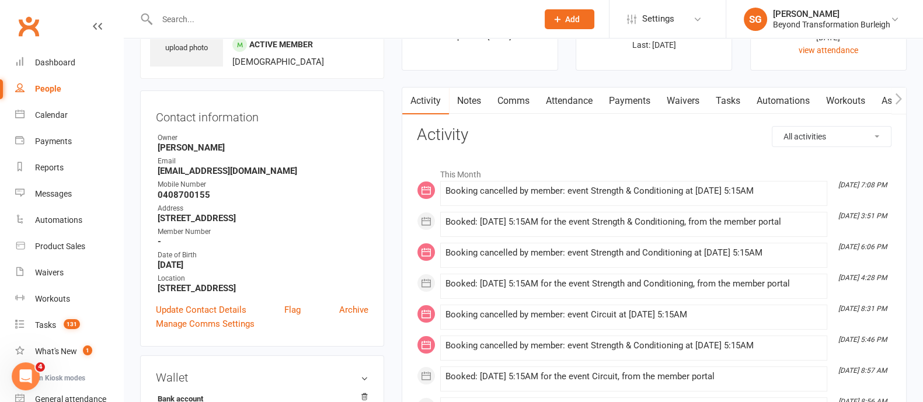
scroll to position [72, 0]
click at [179, 20] on input "text" at bounding box center [341, 19] width 376 height 16
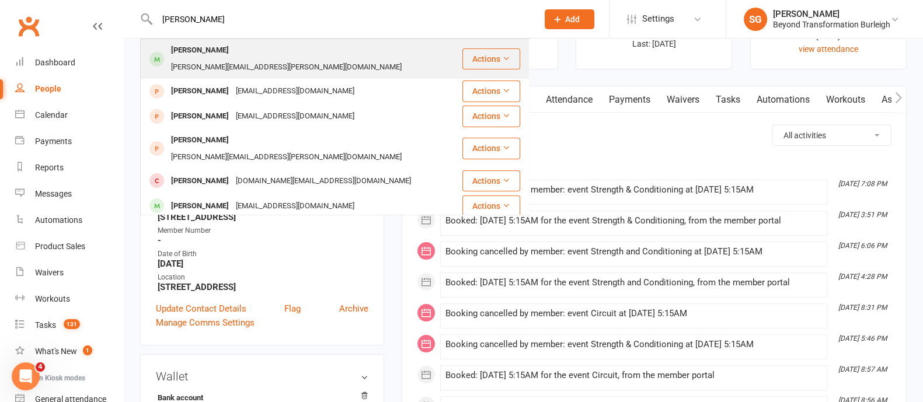
type input "[PERSON_NAME]"
click at [181, 51] on div "[PERSON_NAME]" at bounding box center [200, 50] width 65 height 17
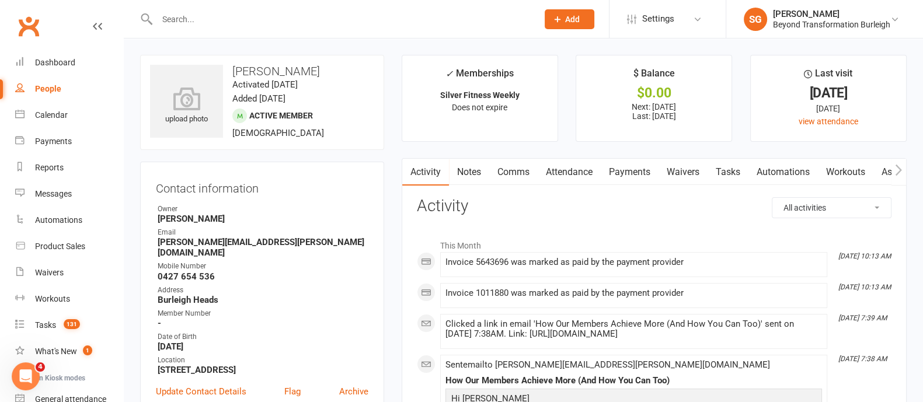
scroll to position [145, 0]
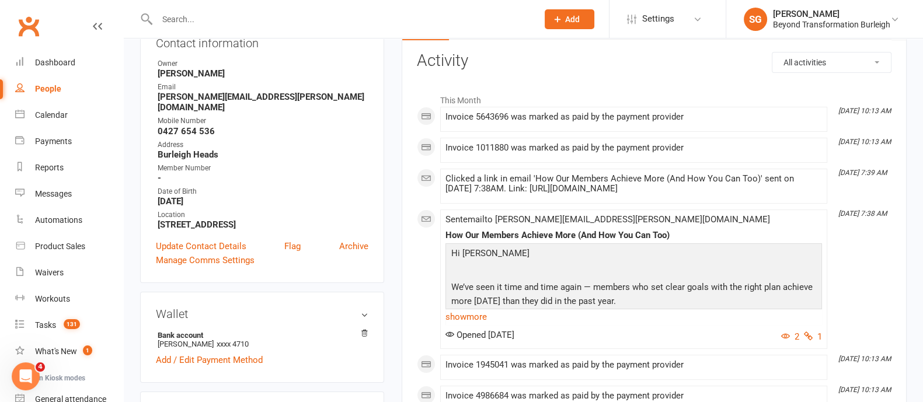
drag, startPoint x: 172, startPoint y: 23, endPoint x: 182, endPoint y: 19, distance: 10.2
click at [180, 19] on input "text" at bounding box center [341, 19] width 376 height 16
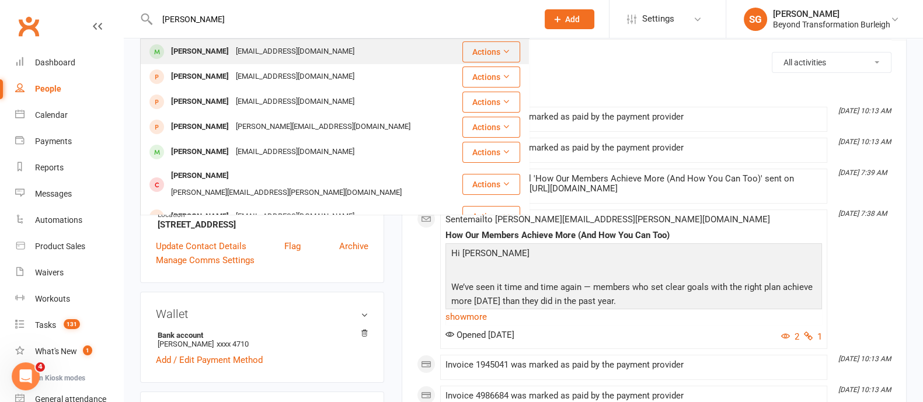
type input "[PERSON_NAME]"
click at [190, 51] on div "[PERSON_NAME]" at bounding box center [200, 51] width 65 height 17
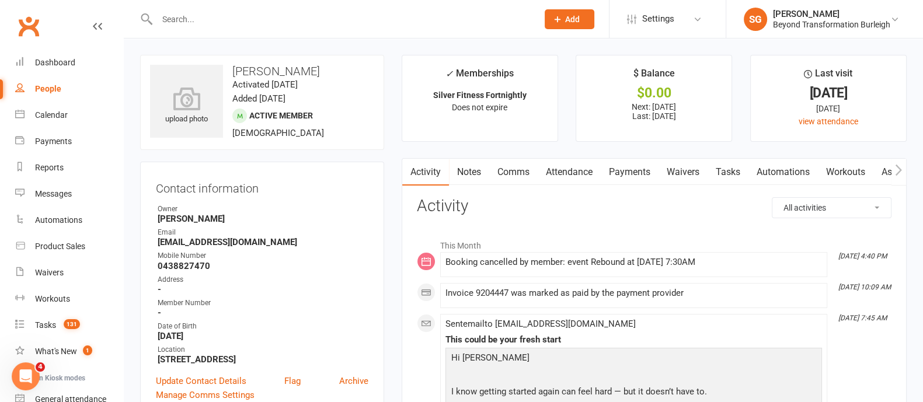
click at [175, 15] on input "text" at bounding box center [341, 19] width 376 height 16
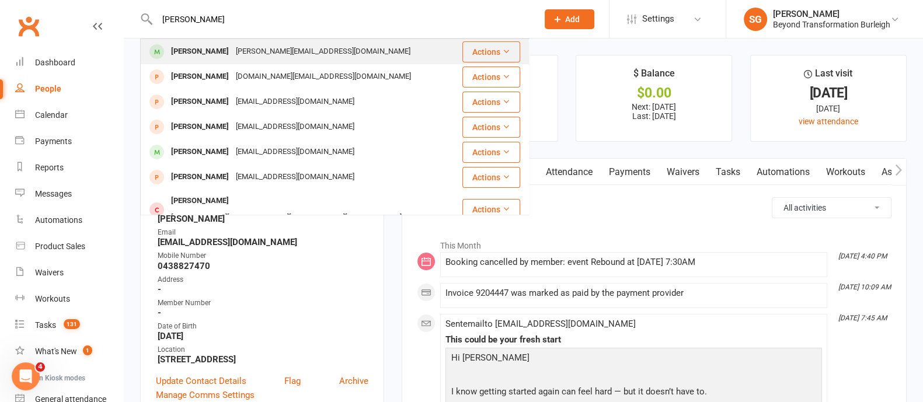
type input "[PERSON_NAME]"
click at [207, 51] on div "[PERSON_NAME]" at bounding box center [200, 51] width 65 height 17
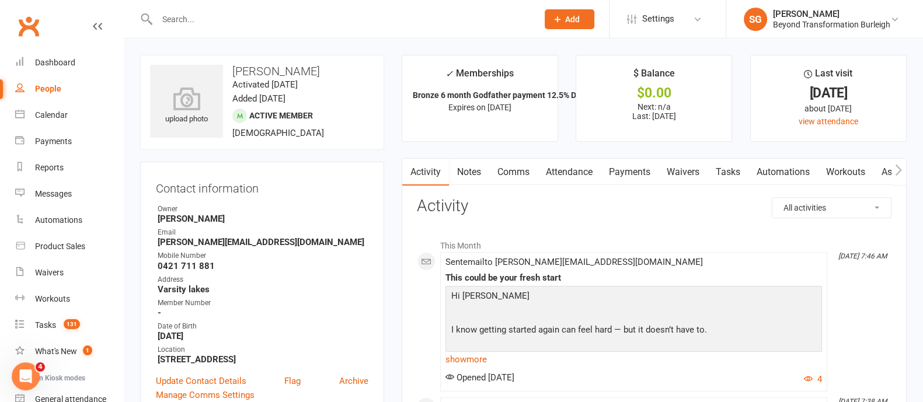
click at [294, 24] on input "text" at bounding box center [341, 19] width 376 height 16
click at [587, 167] on link "Attendance" at bounding box center [569, 172] width 63 height 27
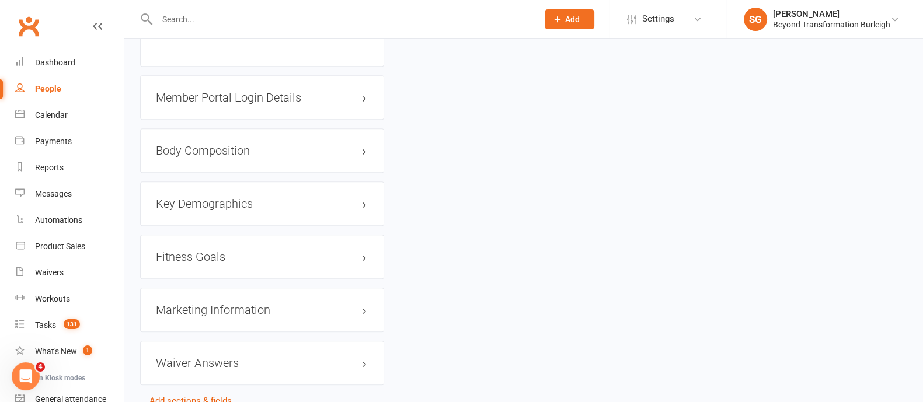
scroll to position [843, 0]
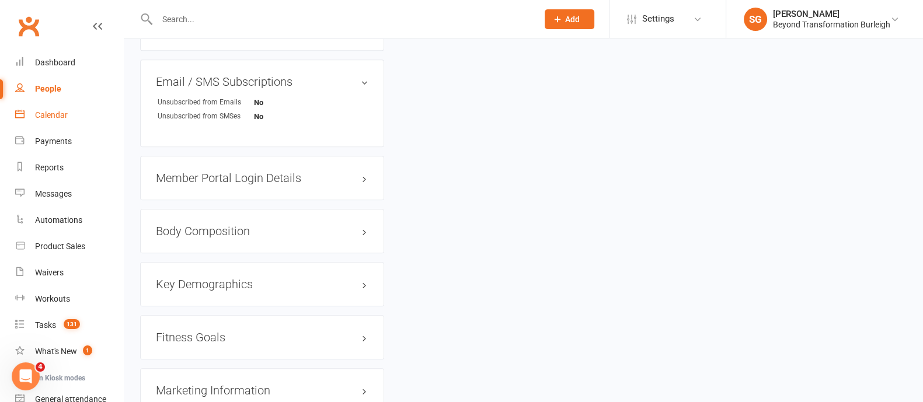
click at [64, 114] on div "Calendar" at bounding box center [51, 114] width 33 height 9
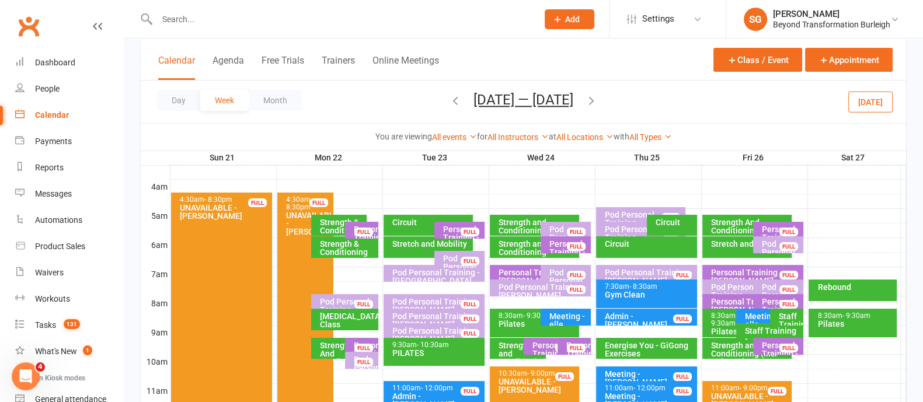
scroll to position [219, 0]
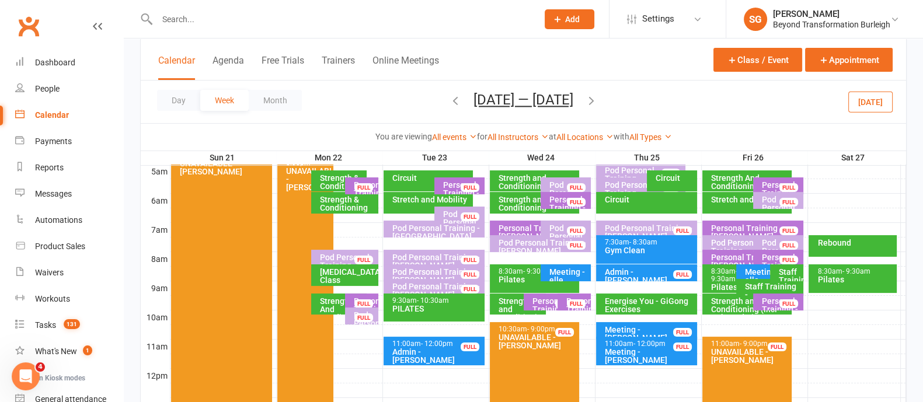
click at [432, 287] on div "Pod Personal Training - [PERSON_NAME], [PERSON_NAME]" at bounding box center [437, 294] width 90 height 25
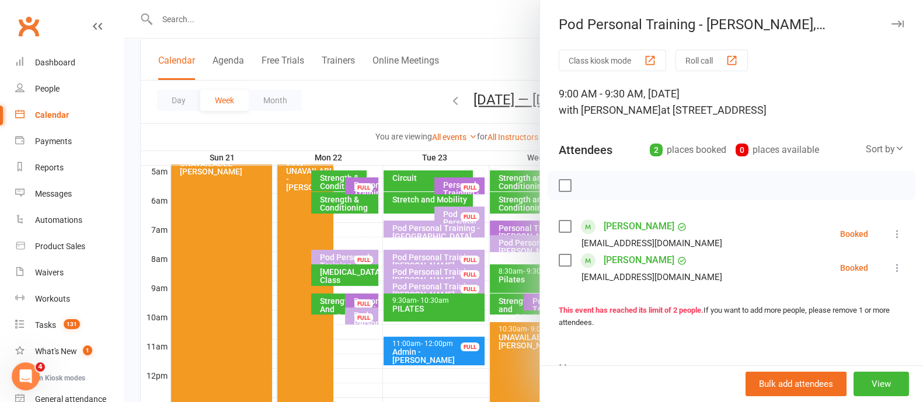
click at [891, 21] on icon "button" at bounding box center [897, 23] width 12 height 7
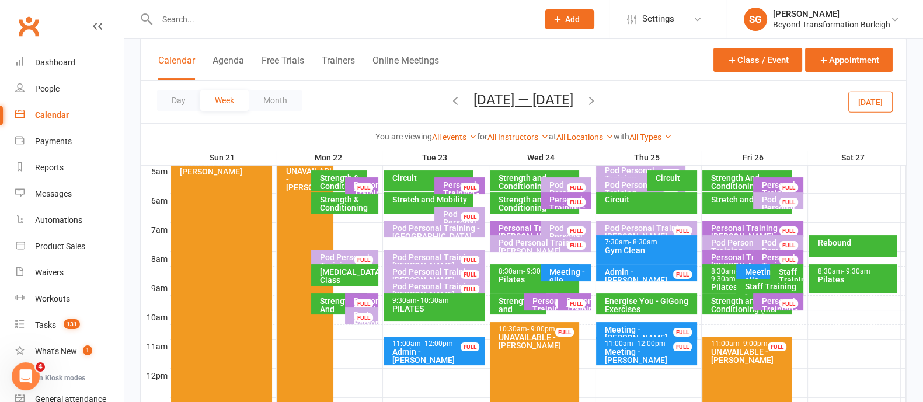
click at [449, 100] on icon "button" at bounding box center [455, 100] width 13 height 13
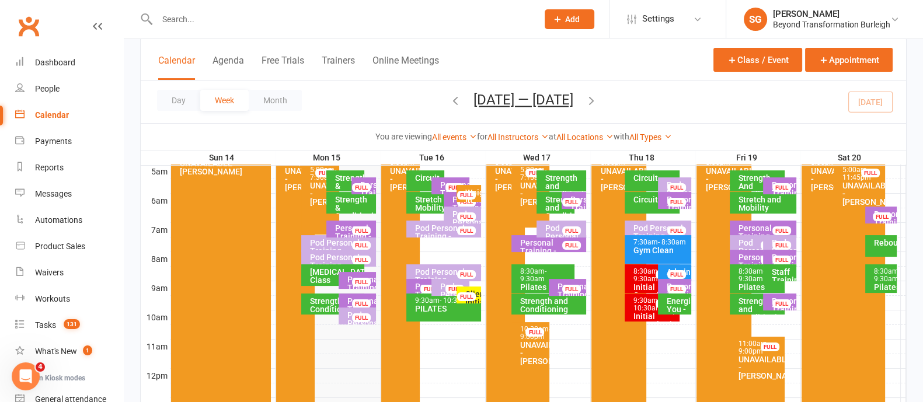
click at [416, 288] on div "Personal Training - [PERSON_NAME]" at bounding box center [427, 298] width 27 height 33
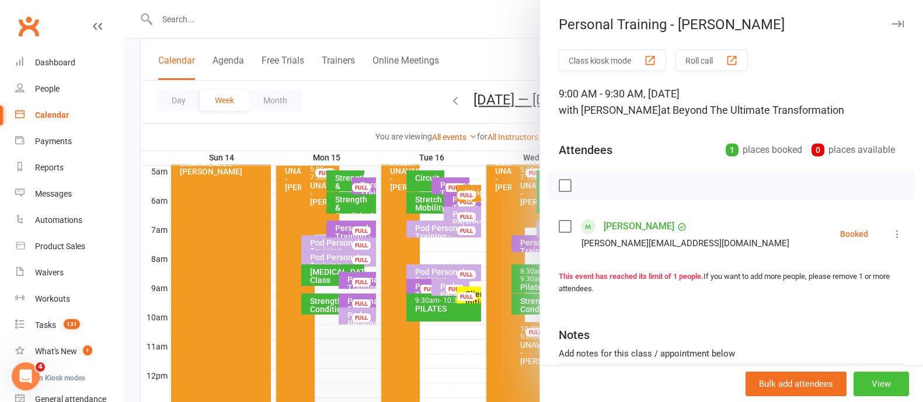
click at [864, 372] on button "View" at bounding box center [880, 384] width 55 height 25
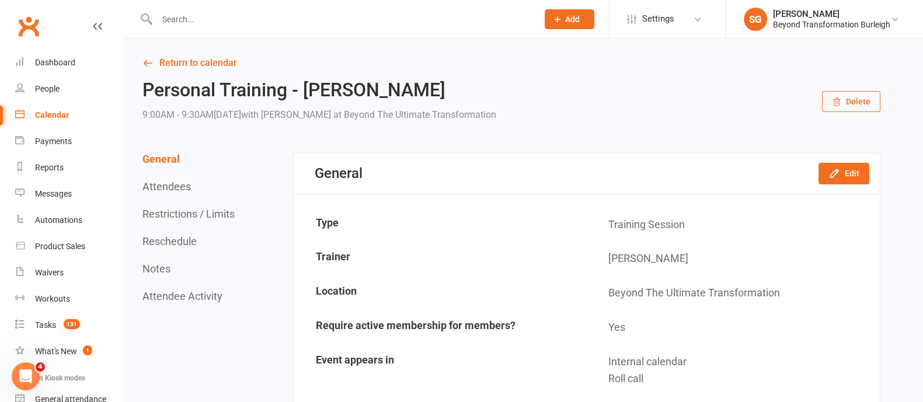
click at [856, 105] on button "Delete" at bounding box center [851, 101] width 58 height 21
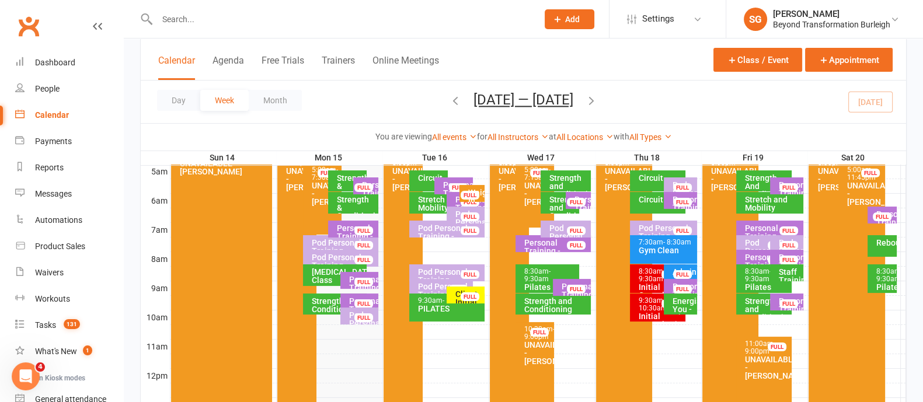
scroll to position [145, 0]
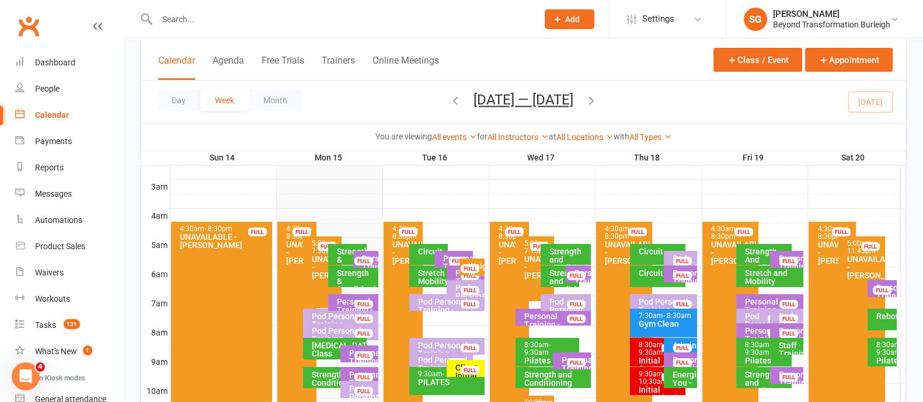
click at [455, 367] on div "Client Initial Onboarding Session. - [PERSON_NAME]" at bounding box center [468, 388] width 27 height 49
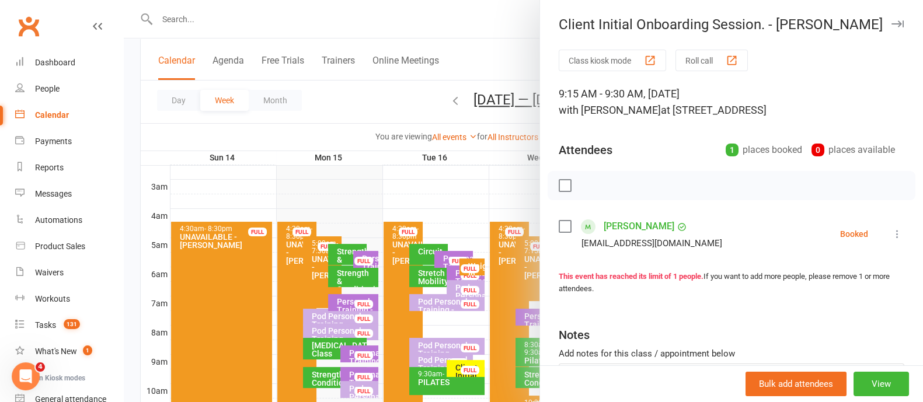
click at [891, 22] on icon "button" at bounding box center [897, 23] width 12 height 7
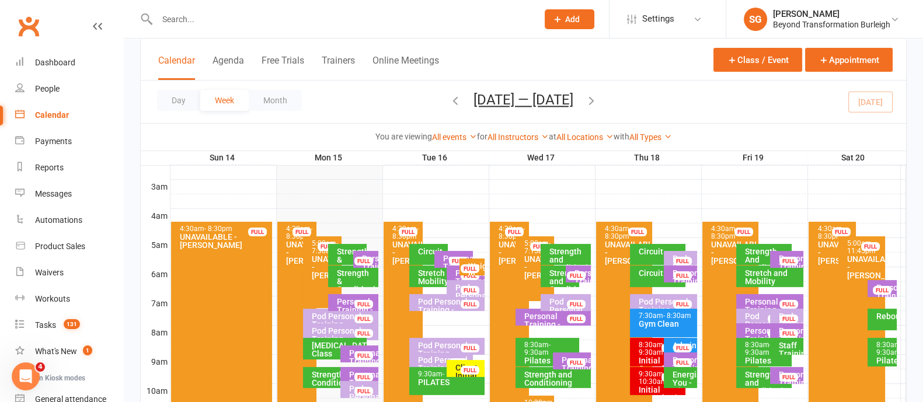
click at [776, 260] on div "Personal Training - [PERSON_NAME] FULL" at bounding box center [787, 259] width 34 height 17
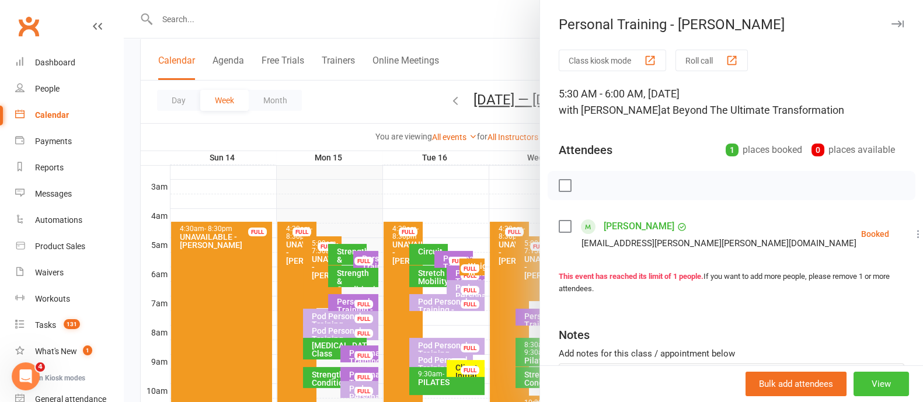
click at [867, 381] on button "View" at bounding box center [880, 384] width 55 height 25
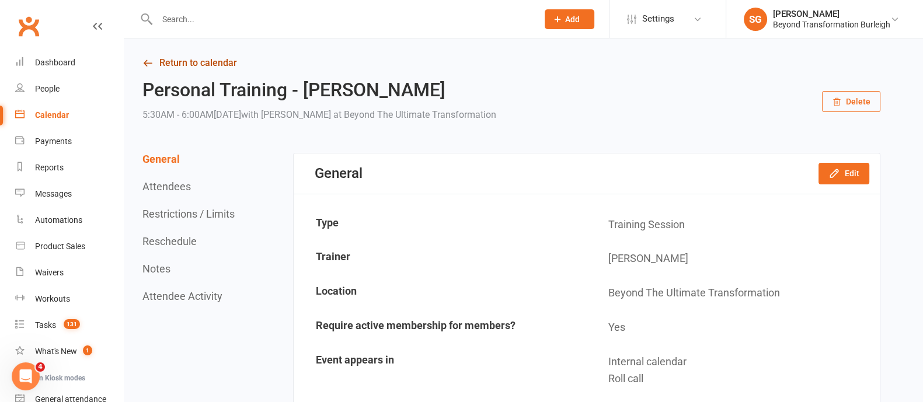
click at [218, 58] on link "Return to calendar" at bounding box center [511, 63] width 738 height 16
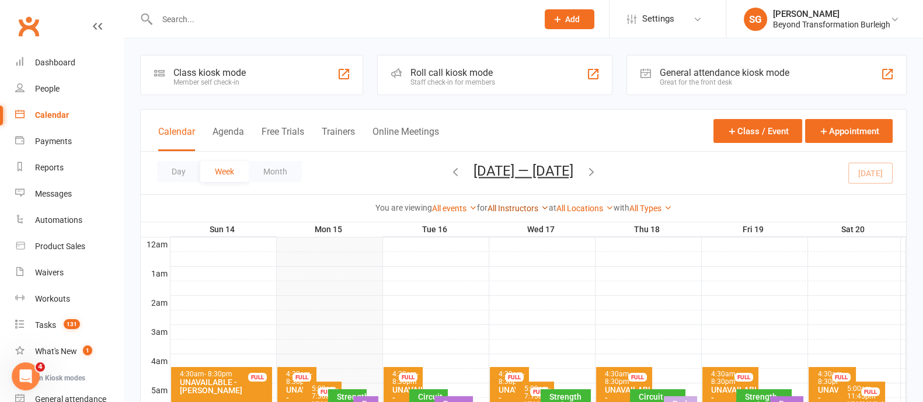
click at [515, 212] on link "All Instructors" at bounding box center [517, 208] width 61 height 9
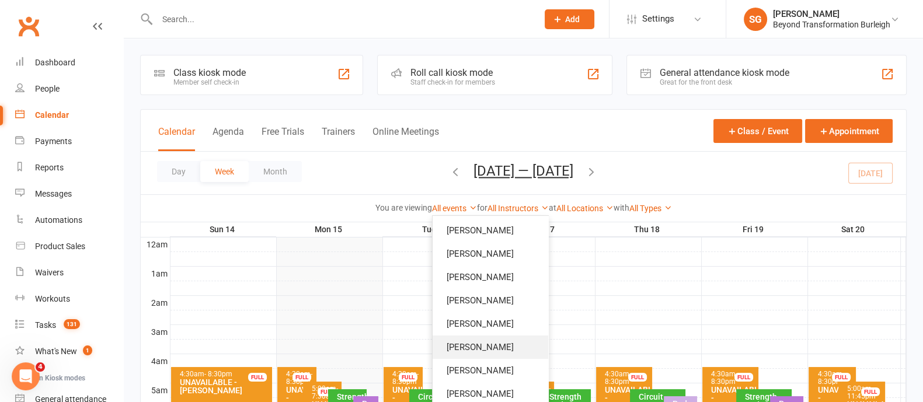
click at [480, 345] on link "[PERSON_NAME]" at bounding box center [490, 347] width 116 height 23
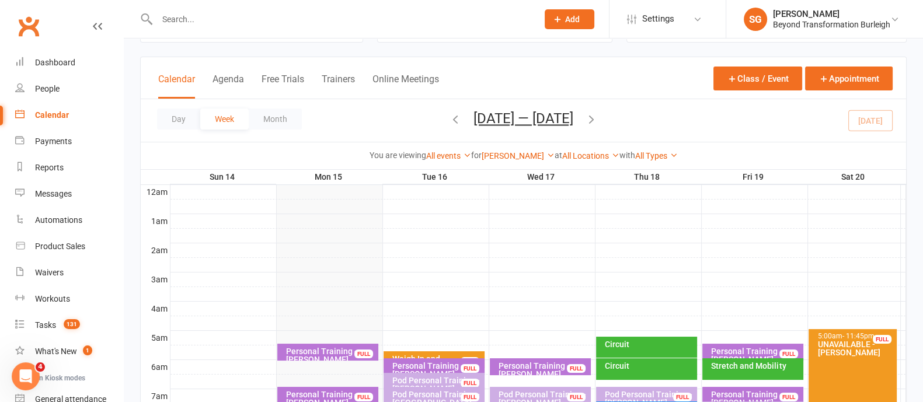
scroll to position [145, 0]
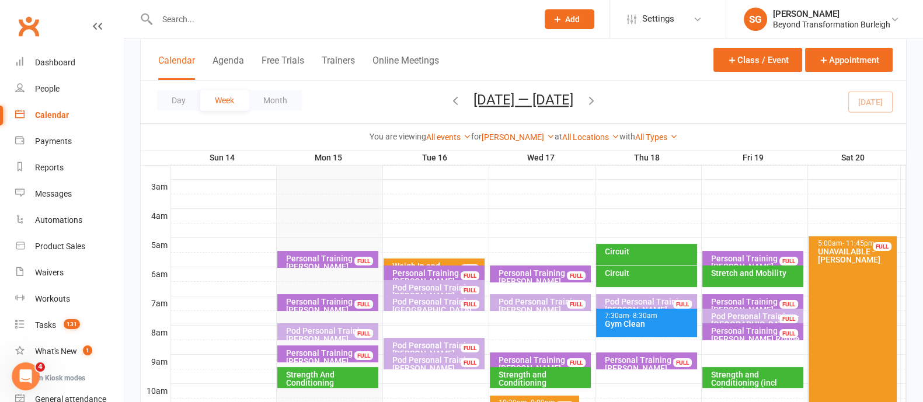
click at [744, 298] on div "Personal Training - [PERSON_NAME]" at bounding box center [755, 306] width 90 height 16
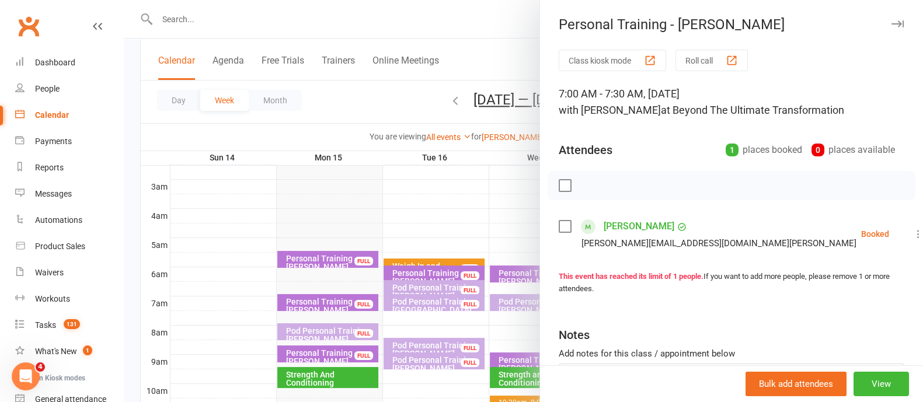
click at [890, 28] on button "button" at bounding box center [897, 24] width 14 height 14
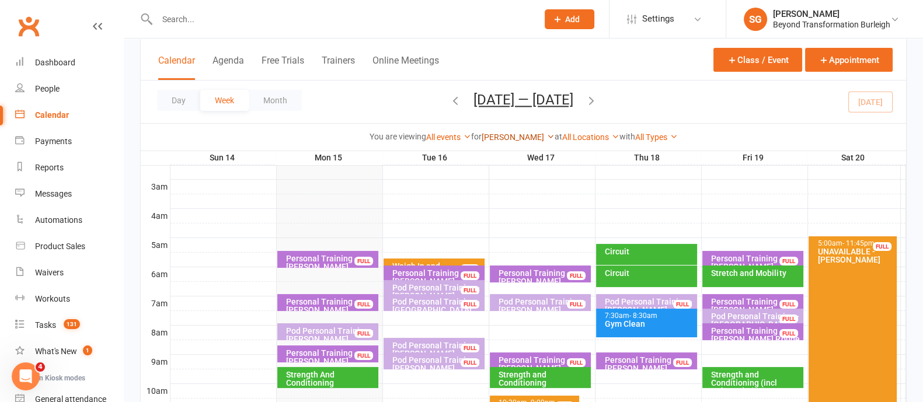
click at [491, 135] on link "[PERSON_NAME]" at bounding box center [517, 136] width 73 height 9
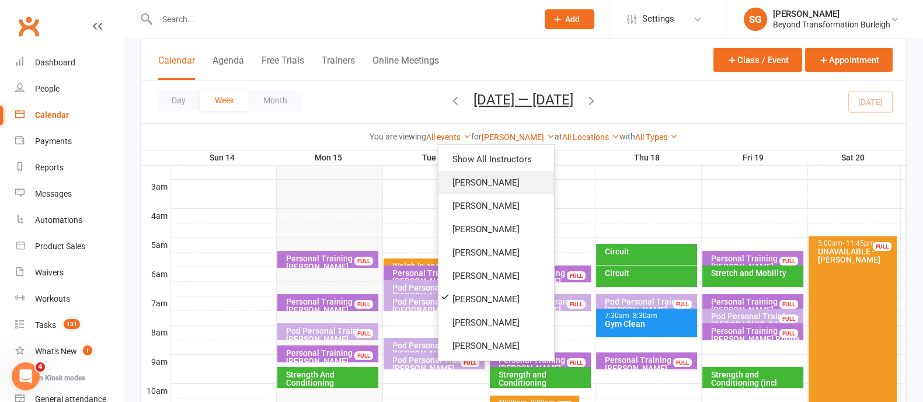
click at [491, 183] on link "[PERSON_NAME]" at bounding box center [496, 182] width 116 height 23
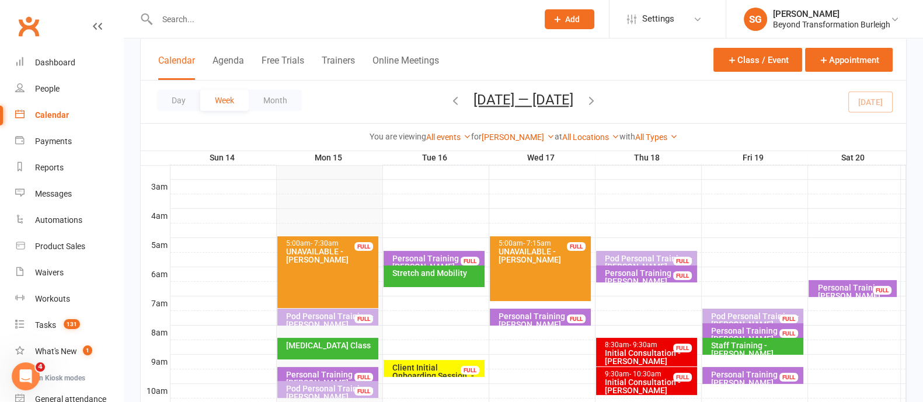
click at [659, 271] on div "Personal Training - [PERSON_NAME]" at bounding box center [649, 277] width 90 height 16
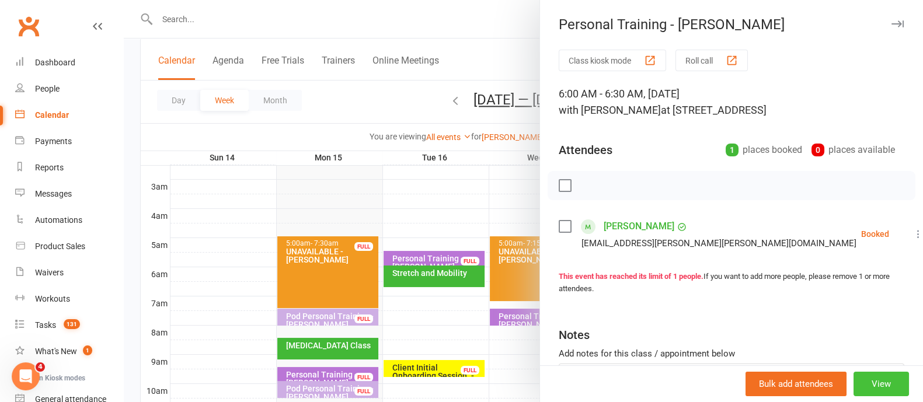
click at [853, 376] on button "View" at bounding box center [880, 384] width 55 height 25
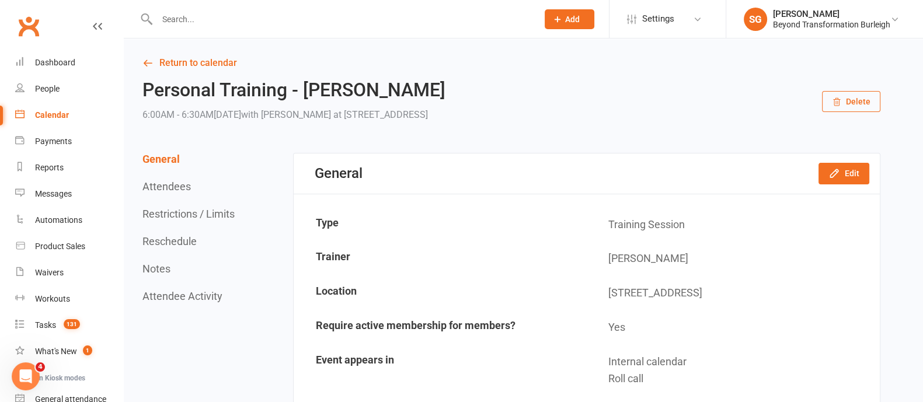
click at [852, 102] on button "Delete" at bounding box center [851, 101] width 58 height 21
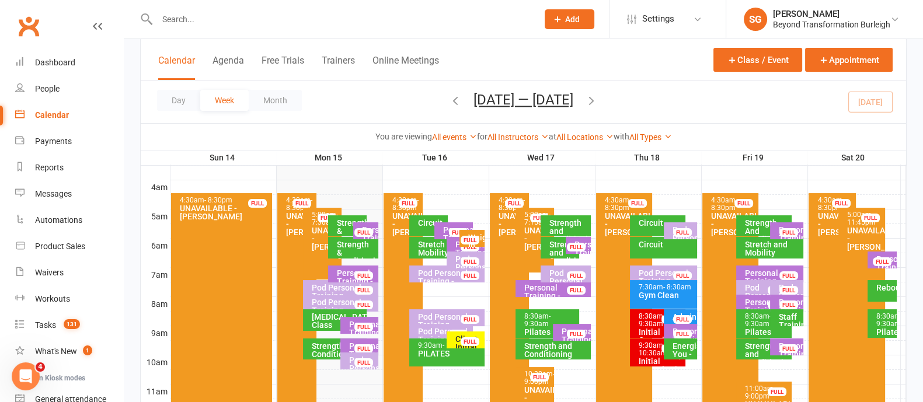
scroll to position [219, 0]
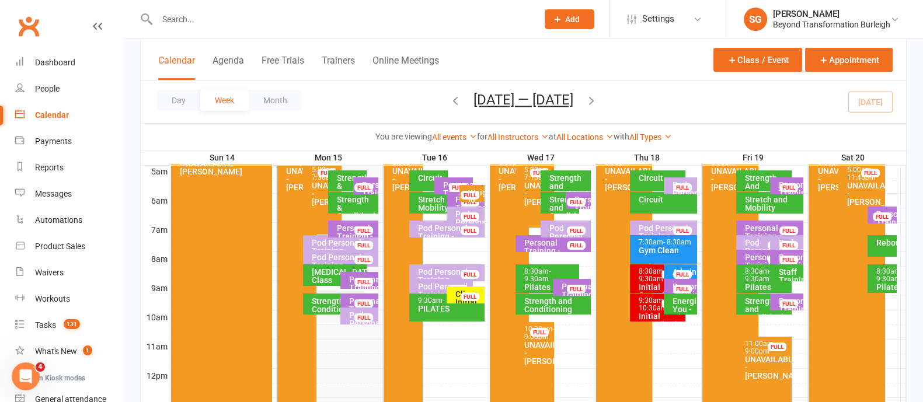
click at [776, 187] on div "Personal Training - [PERSON_NAME] FULL" at bounding box center [787, 185] width 34 height 17
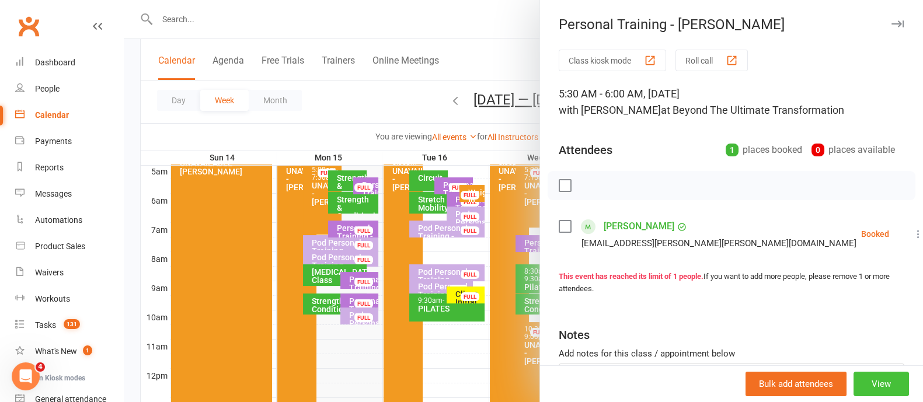
click at [859, 388] on button "View" at bounding box center [880, 384] width 55 height 25
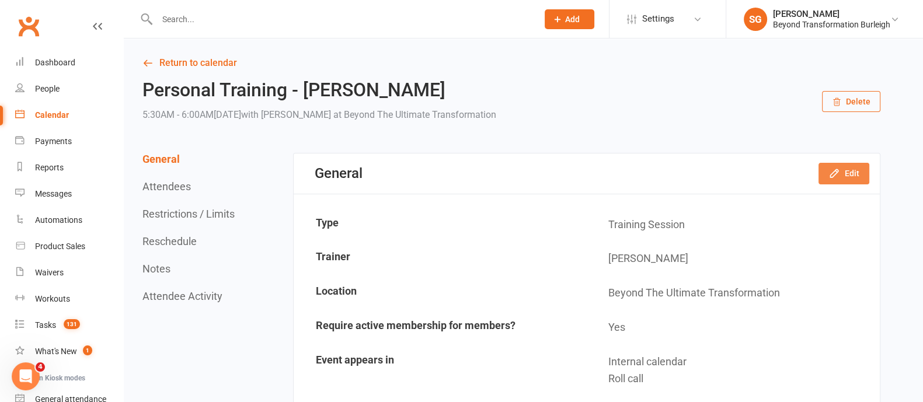
click at [853, 172] on button "Edit" at bounding box center [843, 173] width 51 height 21
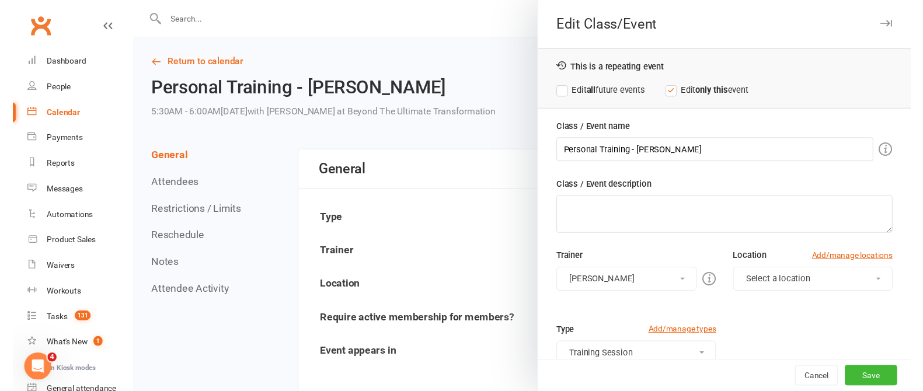
scroll to position [145, 0]
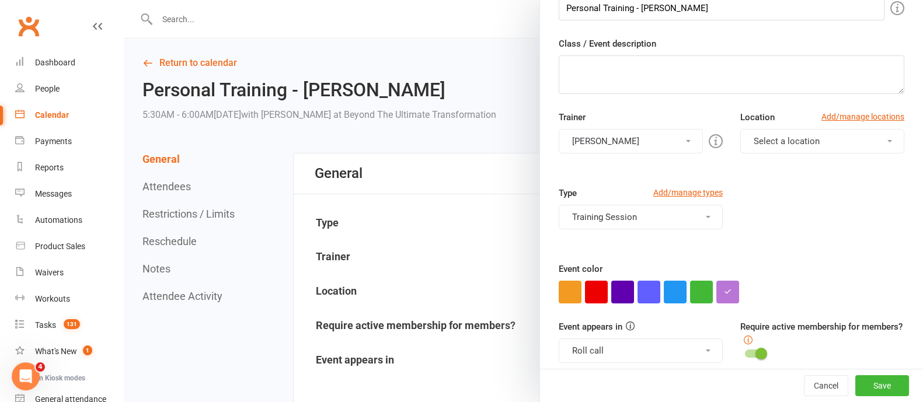
click at [627, 150] on button "[PERSON_NAME]" at bounding box center [631, 141] width 144 height 25
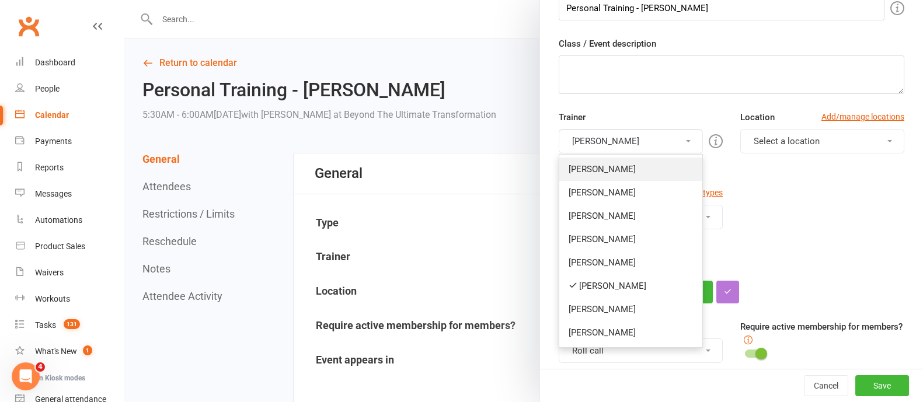
click at [615, 169] on link "[PERSON_NAME]" at bounding box center [630, 169] width 143 height 23
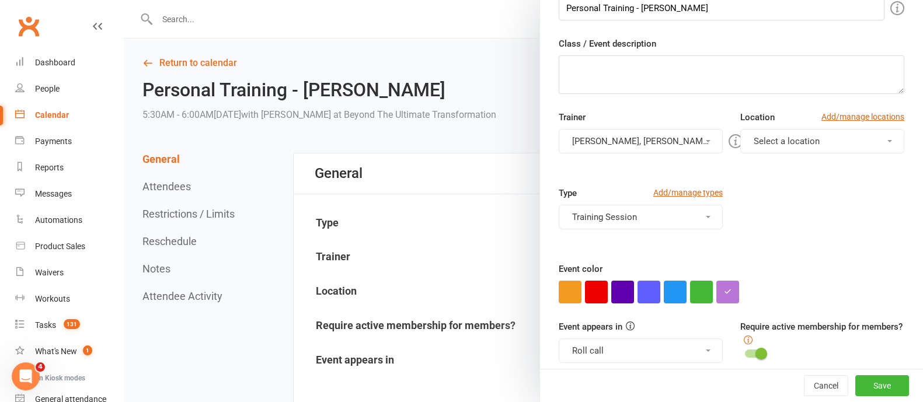
click at [643, 140] on button "[PERSON_NAME], [PERSON_NAME]" at bounding box center [641, 141] width 164 height 25
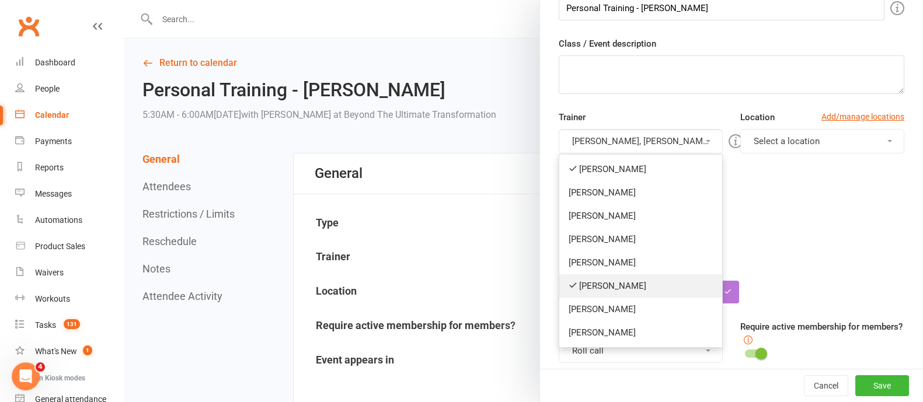
click at [619, 289] on link "[PERSON_NAME]" at bounding box center [640, 285] width 163 height 23
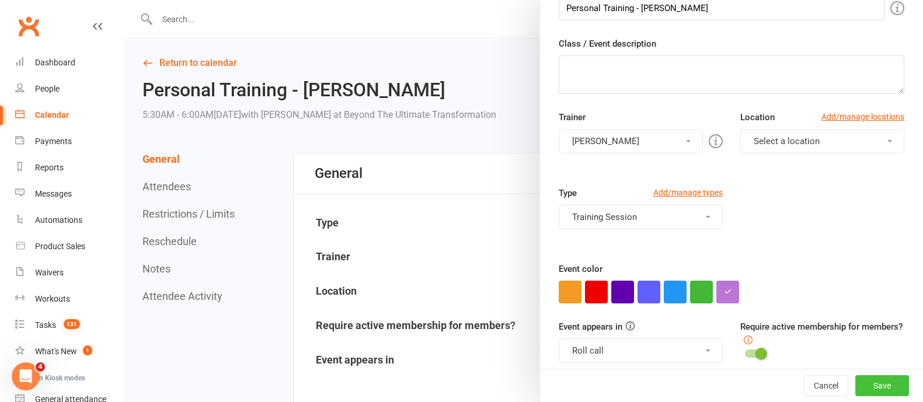
click at [856, 376] on button "Save" at bounding box center [882, 385] width 54 height 21
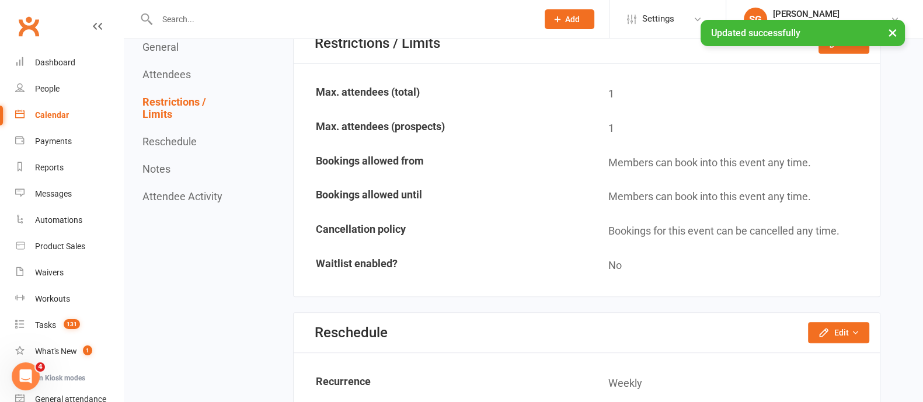
scroll to position [657, 0]
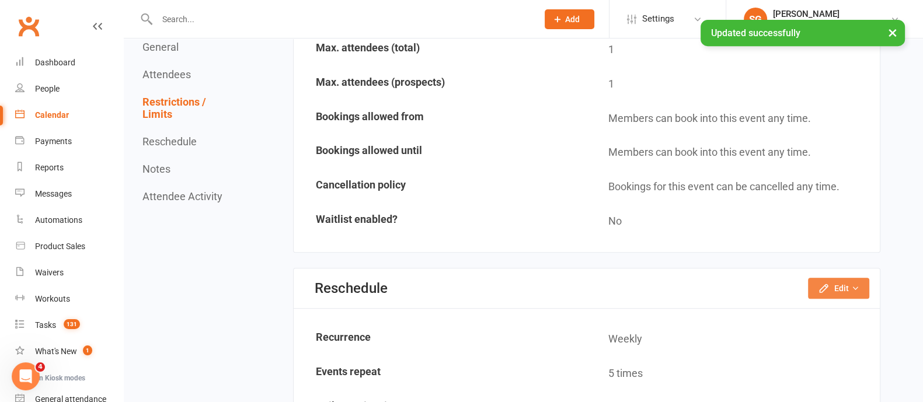
click at [832, 290] on button "Edit" at bounding box center [838, 288] width 61 height 21
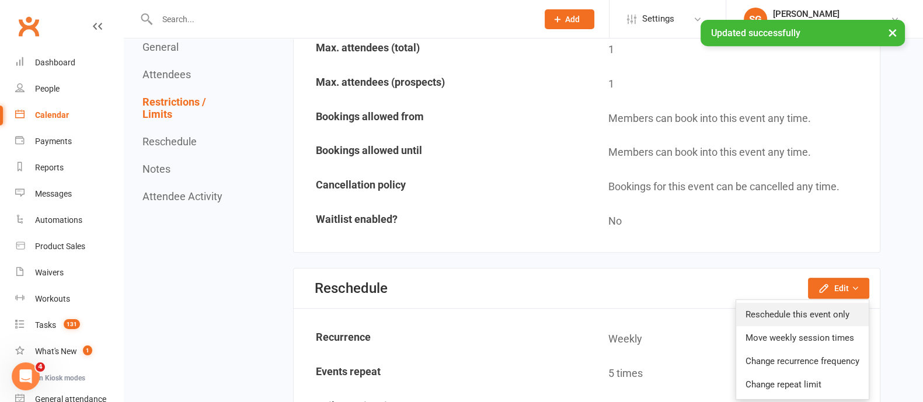
click at [809, 314] on link "Reschedule this event only" at bounding box center [802, 314] width 132 height 23
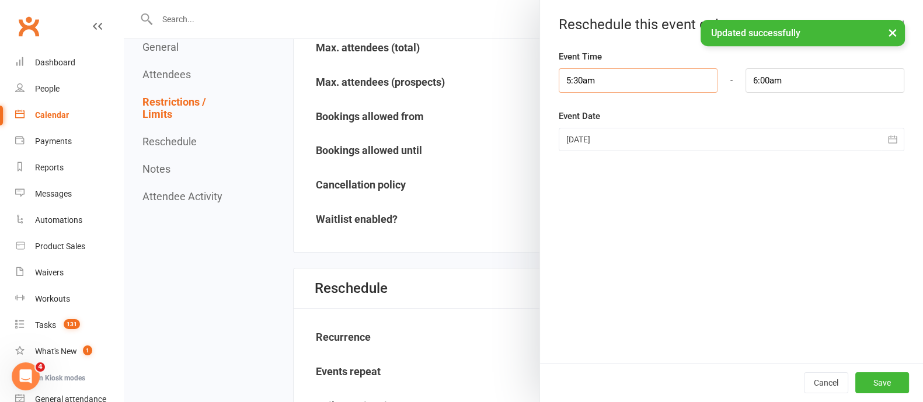
click at [629, 88] on input "5:30am" at bounding box center [638, 80] width 159 height 25
type input "7:00am"
type input "7:30am"
click at [572, 148] on li "7:00am" at bounding box center [587, 152] width 56 height 18
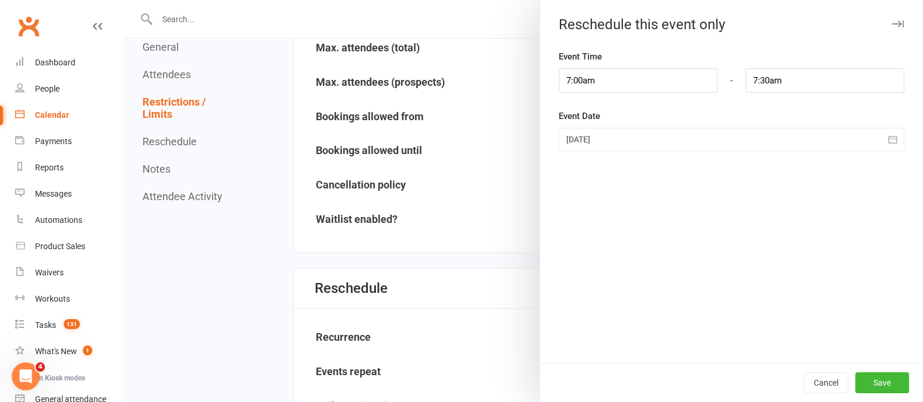
click at [852, 393] on div "Cancel Save" at bounding box center [731, 382] width 383 height 39
drag, startPoint x: 882, startPoint y: 359, endPoint x: 884, endPoint y: 389, distance: 29.8
click at [884, 386] on div "Reschedule this event only Event Time 7:00am 12:00am 12:15am 12:30am 12:45am 1:…" at bounding box center [730, 201] width 383 height 402
click at [884, 389] on button "Save" at bounding box center [882, 382] width 54 height 21
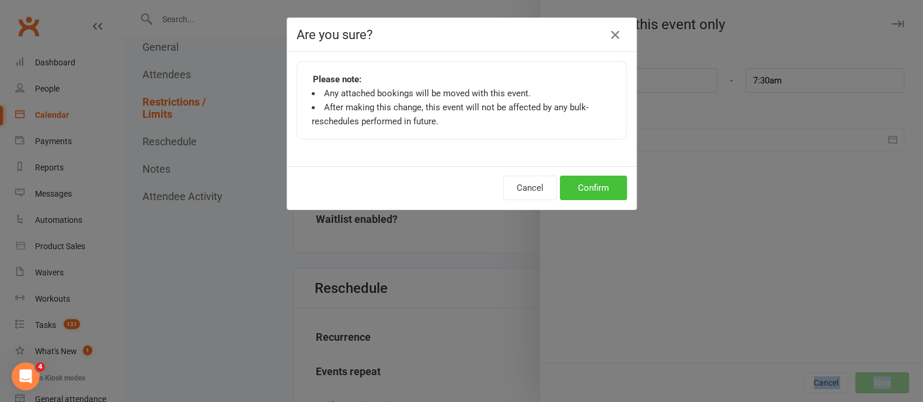
click at [577, 190] on button "Confirm" at bounding box center [593, 188] width 67 height 25
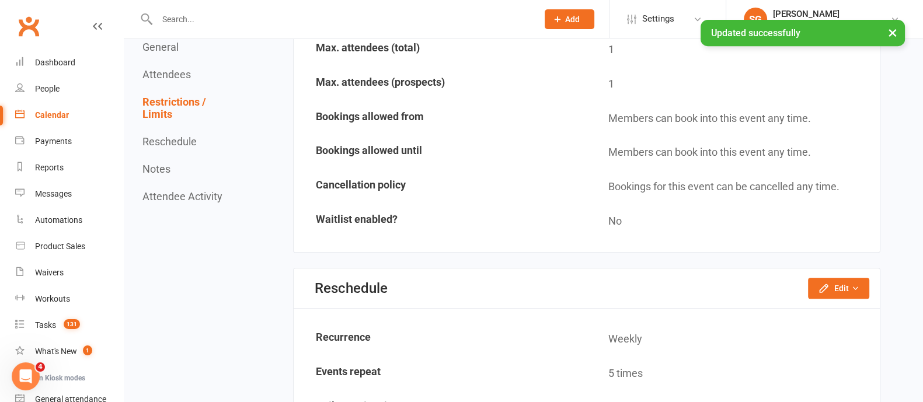
click at [42, 114] on div "Calendar" at bounding box center [52, 114] width 34 height 9
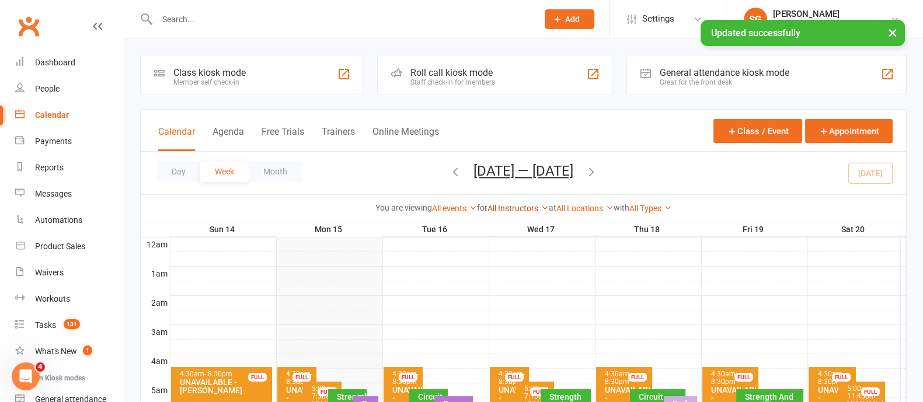
drag, startPoint x: 491, startPoint y: 202, endPoint x: 497, endPoint y: 208, distance: 7.9
click at [492, 202] on div "All Instructors [PERSON_NAME] [PERSON_NAME] [PERSON_NAME] [PERSON_NAME] [PERSON…" at bounding box center [517, 208] width 61 height 13
click at [499, 210] on link "All Instructors" at bounding box center [517, 208] width 61 height 9
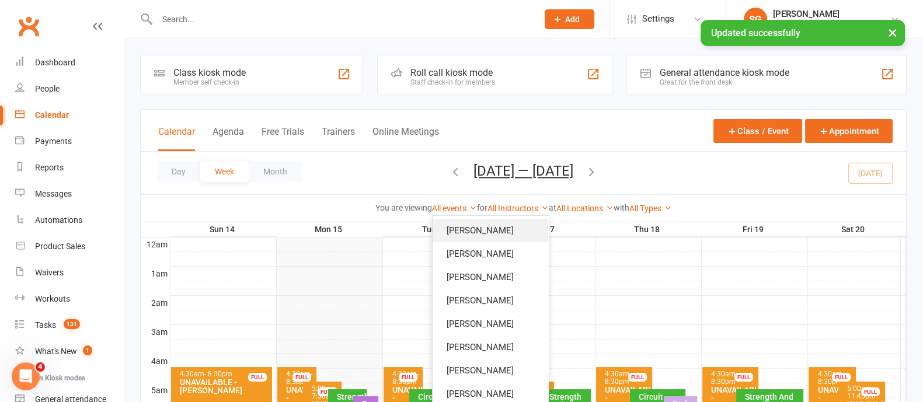
click at [484, 233] on link "[PERSON_NAME]" at bounding box center [490, 230] width 116 height 23
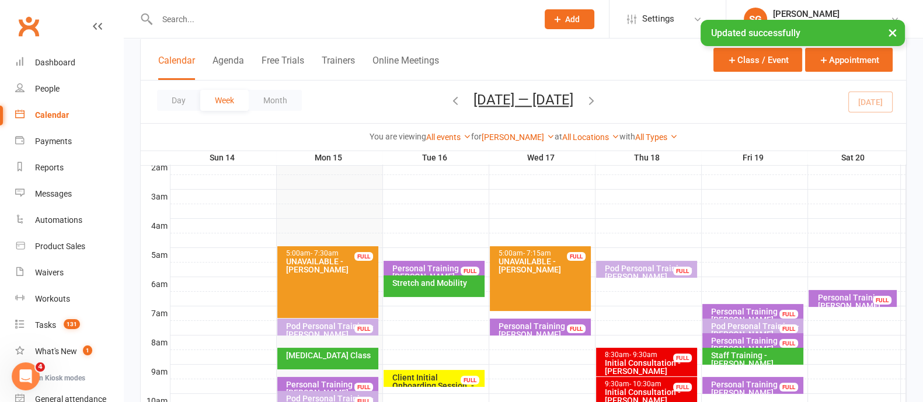
scroll to position [219, 0]
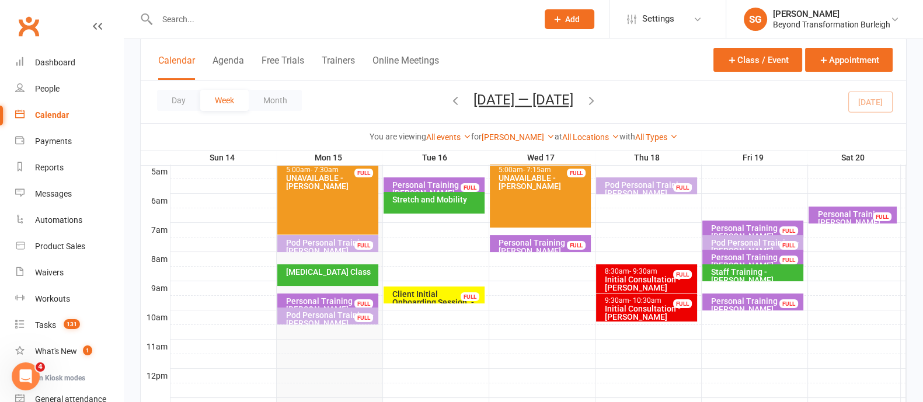
click at [615, 183] on div "Pod Personal Training - [PERSON_NAME], [PERSON_NAME] wi..." at bounding box center [649, 193] width 90 height 25
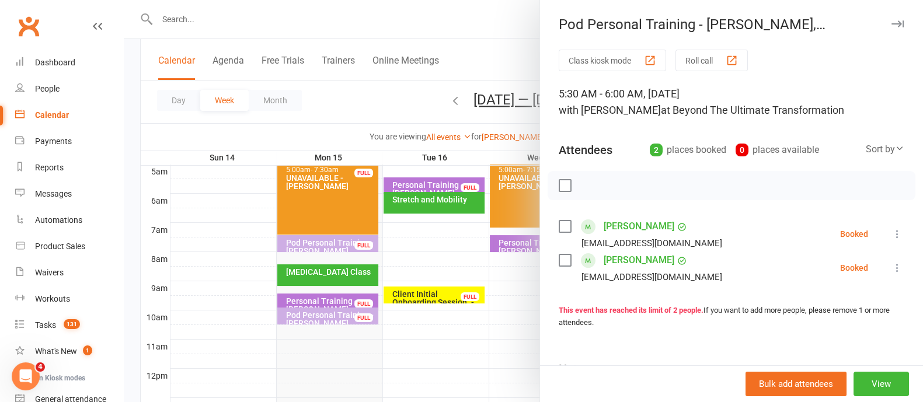
click at [891, 25] on icon "button" at bounding box center [897, 23] width 12 height 7
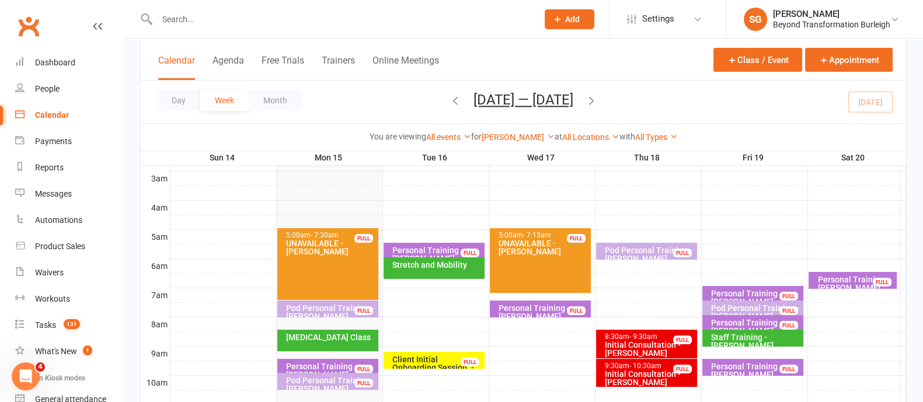
scroll to position [72, 0]
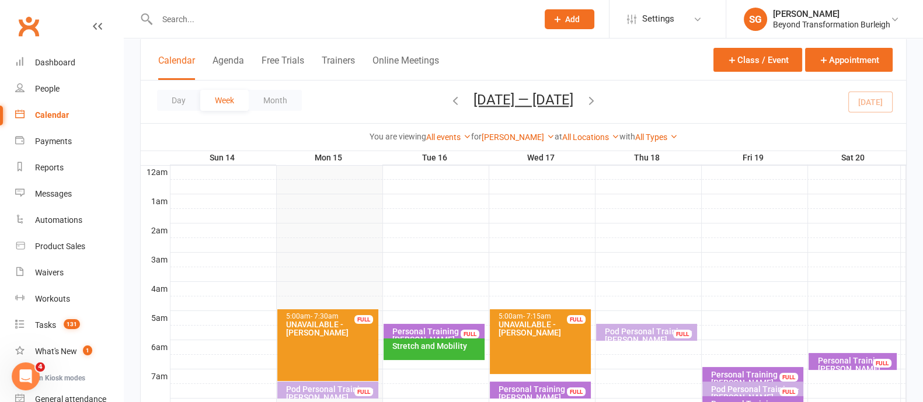
click at [446, 327] on div "Personal Training - [PERSON_NAME]" at bounding box center [437, 335] width 90 height 16
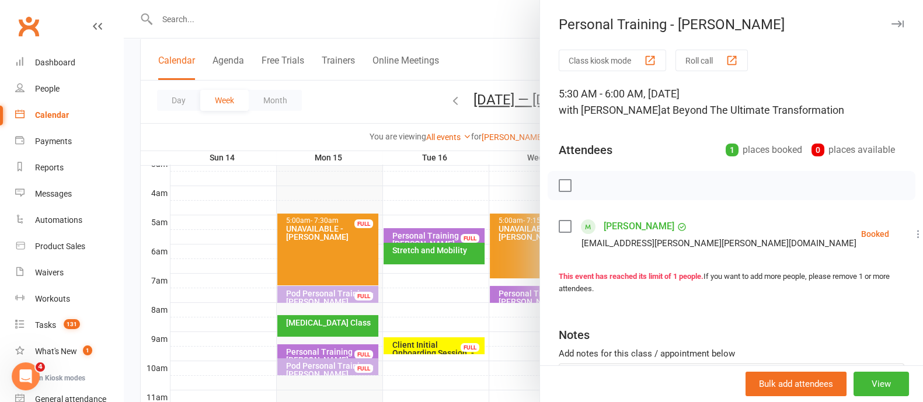
scroll to position [145, 0]
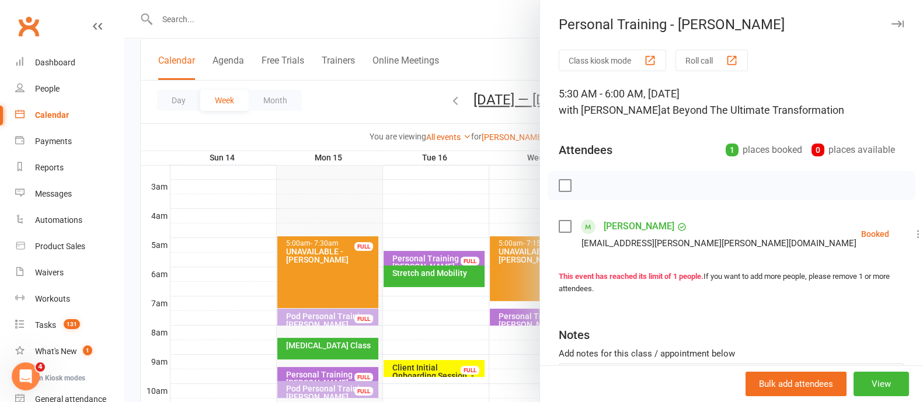
click at [490, 133] on div at bounding box center [523, 201] width 799 height 402
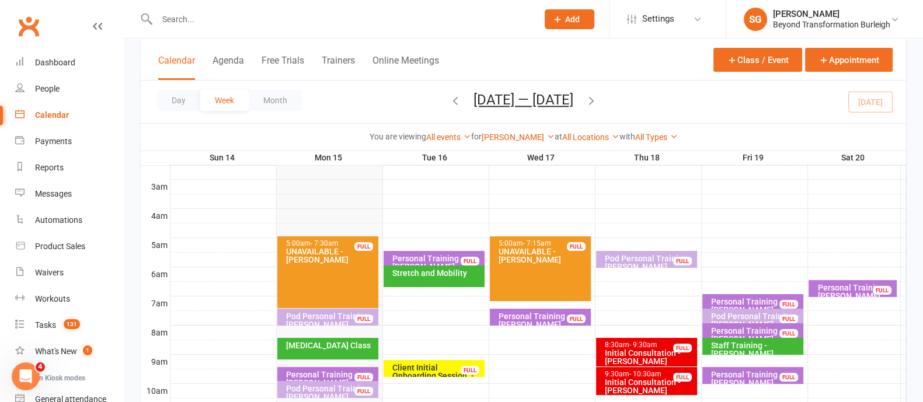
click at [495, 135] on div at bounding box center [523, 201] width 799 height 402
click at [501, 139] on link "[PERSON_NAME]" at bounding box center [517, 136] width 73 height 9
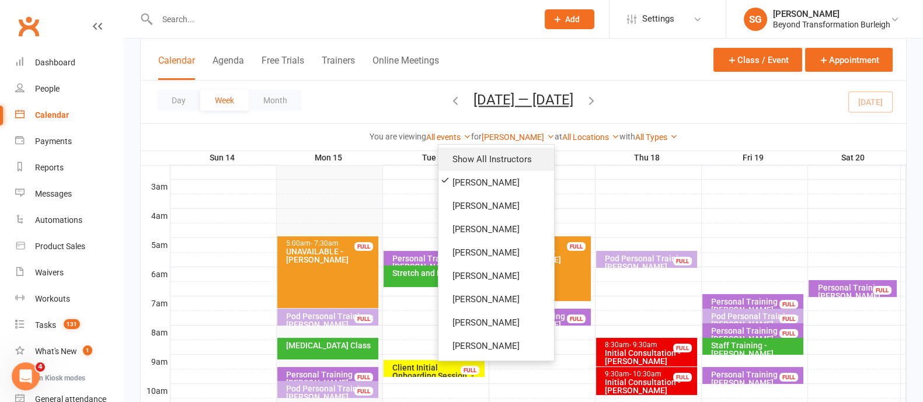
click at [492, 162] on link "Show All Instructors" at bounding box center [496, 159] width 116 height 23
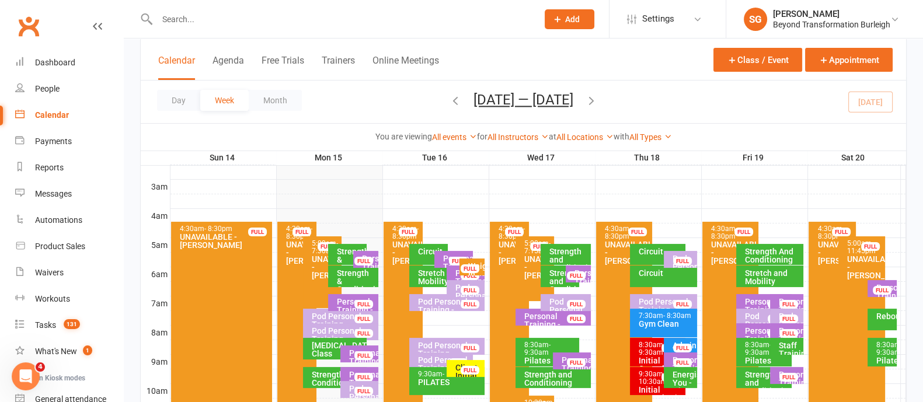
click at [358, 259] on div "FULL" at bounding box center [363, 261] width 19 height 9
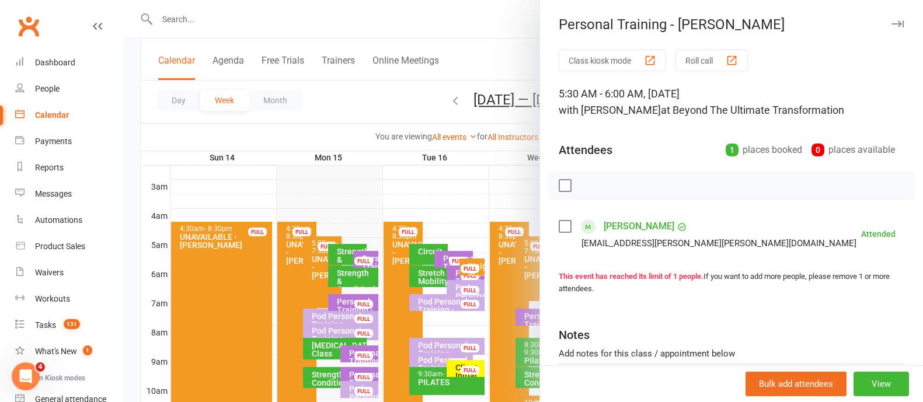
click at [891, 24] on icon "button" at bounding box center [897, 23] width 12 height 7
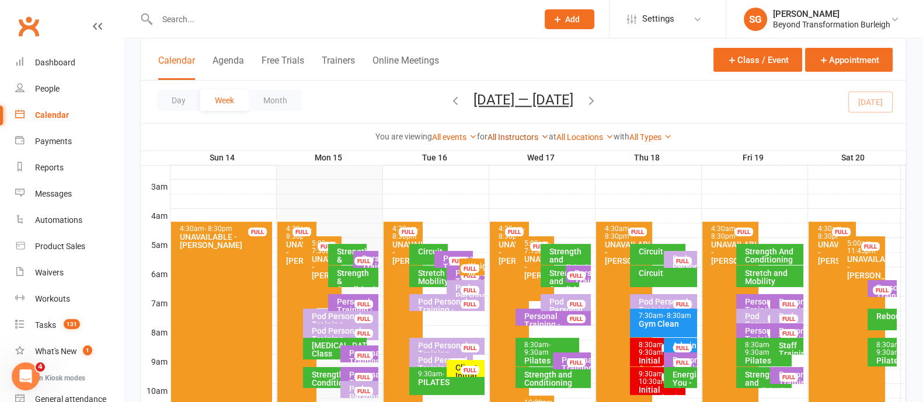
click at [505, 134] on link "All Instructors" at bounding box center [517, 136] width 61 height 9
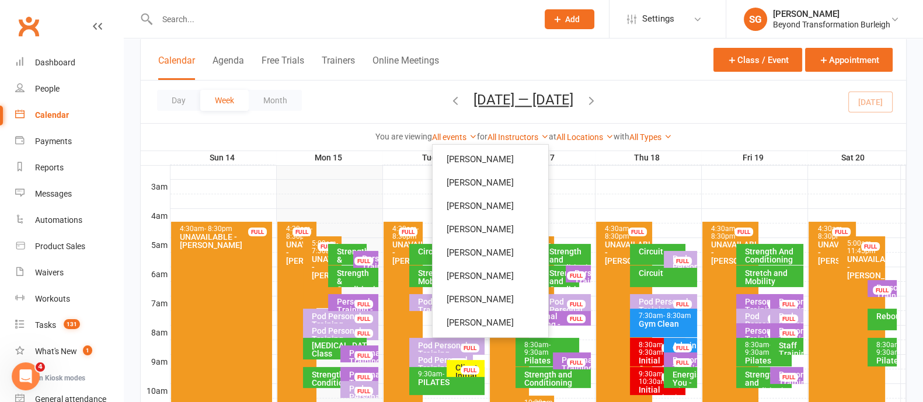
click at [626, 107] on div "Day Week Month [DATE] — [DATE] [DATE] Sun Mon Tue Wed Thu Fri Sat 31 01 02 03 0…" at bounding box center [523, 102] width 765 height 43
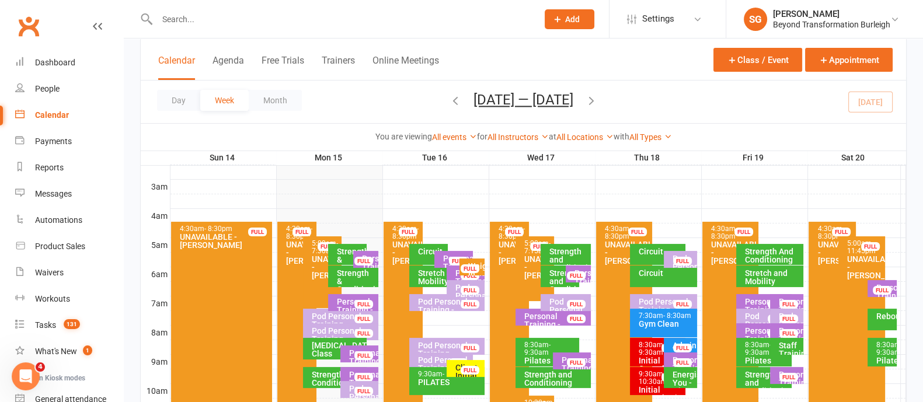
click at [446, 254] on div "Personal Training - [PERSON_NAME]" at bounding box center [456, 270] width 28 height 33
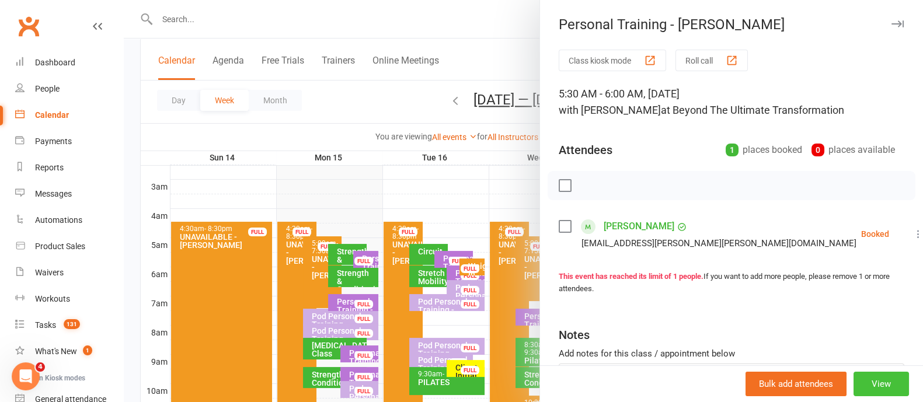
click at [862, 383] on button "View" at bounding box center [880, 384] width 55 height 25
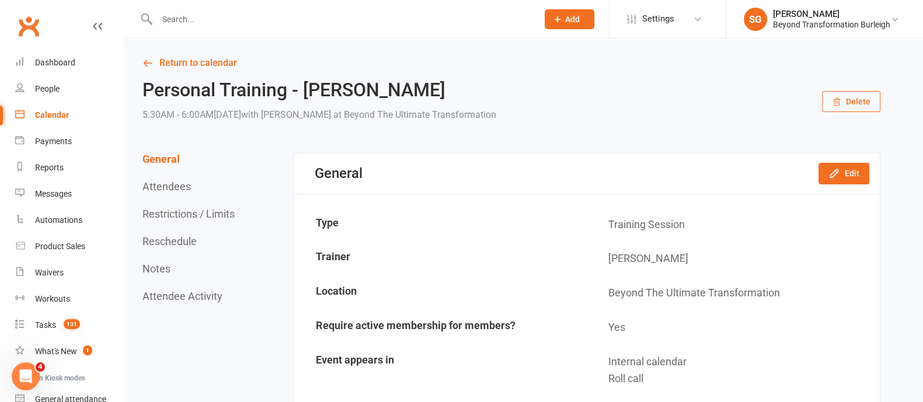
click at [845, 110] on button "Delete" at bounding box center [851, 101] width 58 height 21
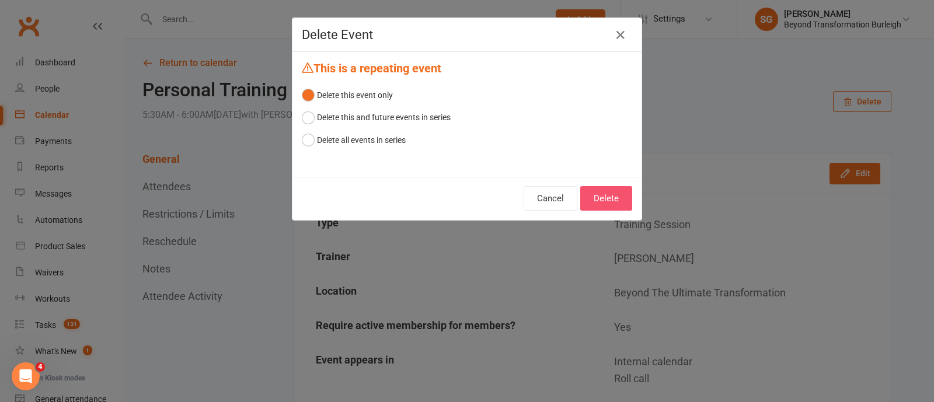
click at [601, 190] on button "Delete" at bounding box center [606, 198] width 52 height 25
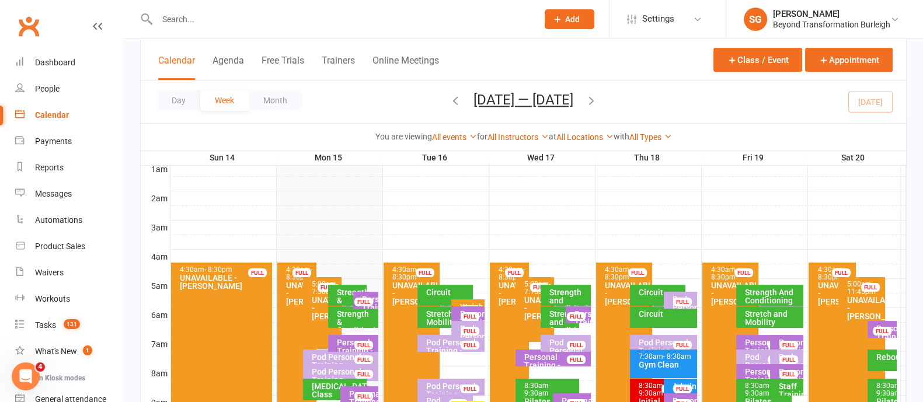
scroll to position [145, 0]
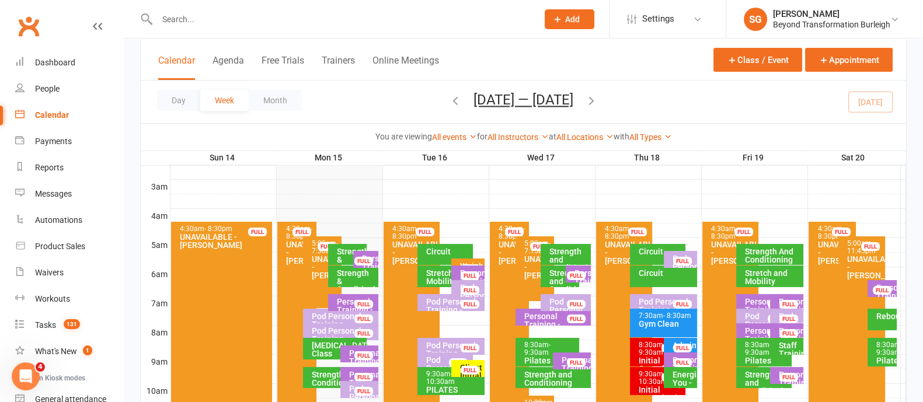
click at [474, 259] on div "Weigh In and Measurements - [PERSON_NAME] FULL" at bounding box center [468, 267] width 34 height 17
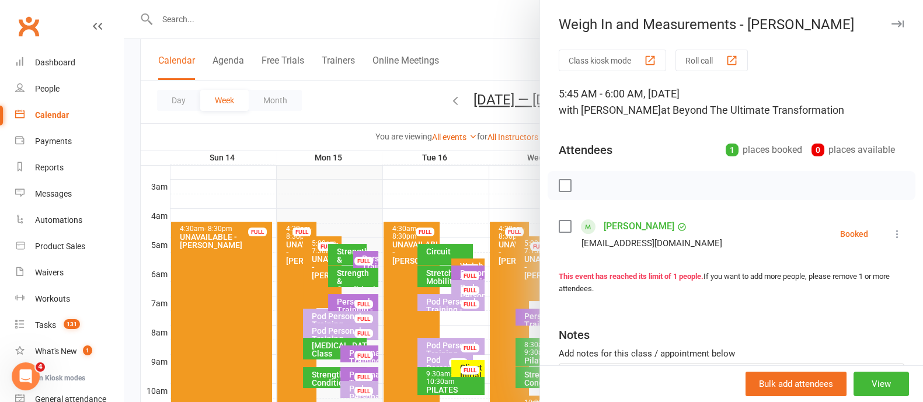
click at [891, 22] on icon "button" at bounding box center [897, 23] width 12 height 7
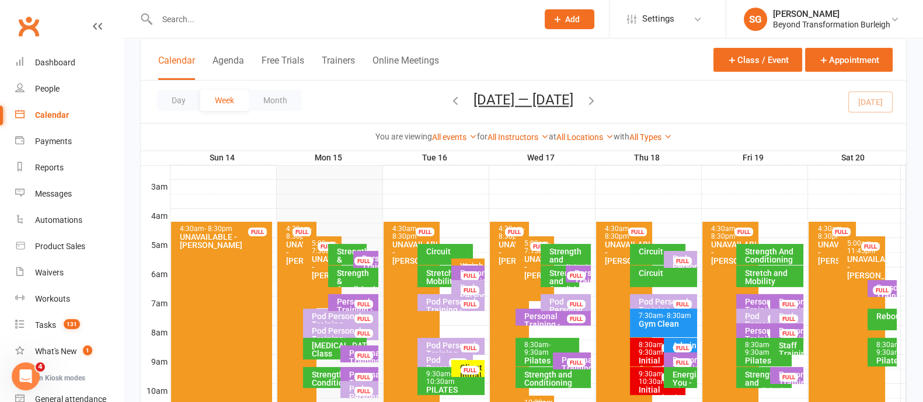
click at [479, 253] on div at bounding box center [537, 260] width 735 height 14
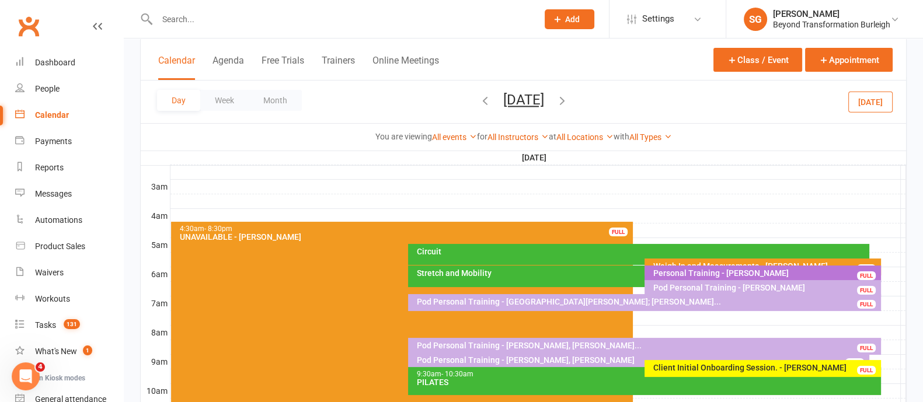
click at [875, 253] on div at bounding box center [537, 260] width 735 height 14
click at [881, 232] on button "Add Appointment" at bounding box center [880, 232] width 65 height 28
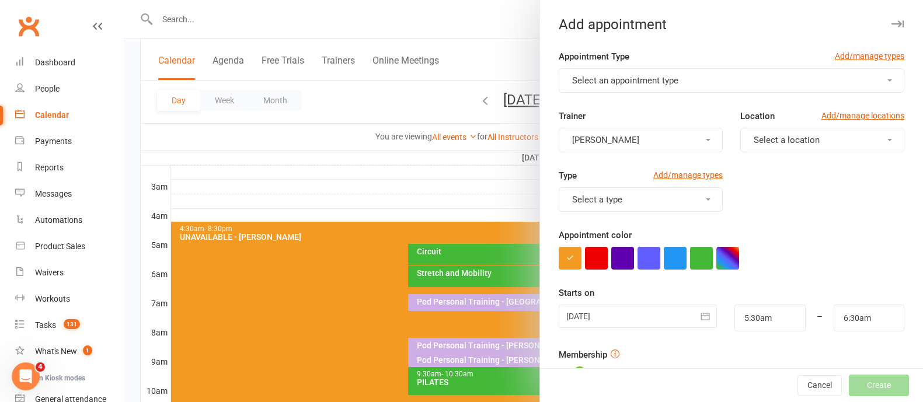
click at [734, 68] on button "Select an appointment type" at bounding box center [732, 80] width 346 height 25
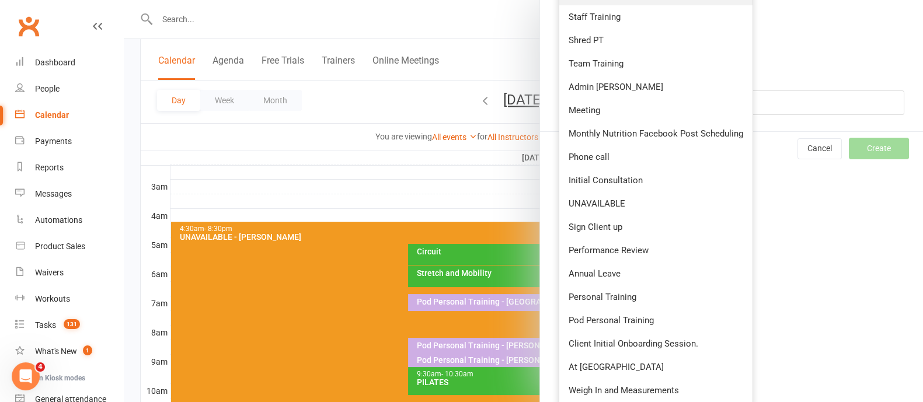
scroll to position [444, 0]
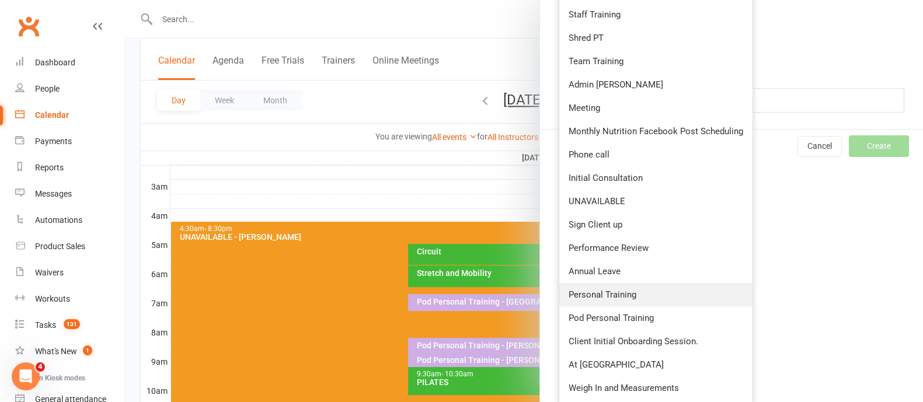
click at [610, 302] on link "Personal Training" at bounding box center [655, 294] width 193 height 23
type input "6:00am"
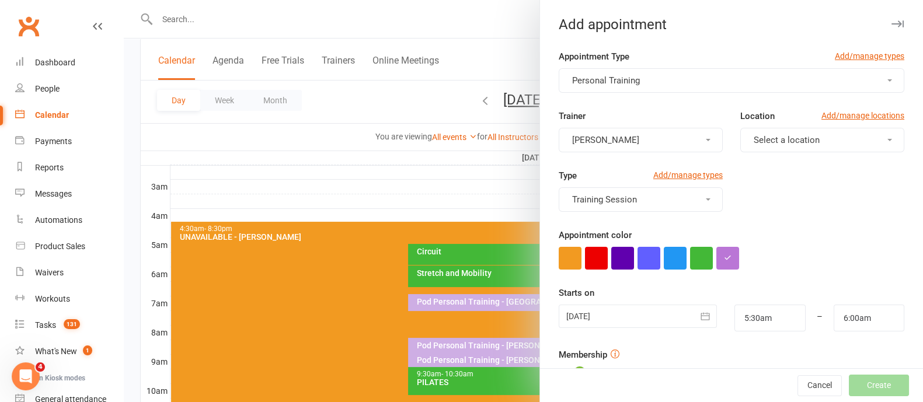
click at [759, 132] on button "Select a location" at bounding box center [822, 140] width 164 height 25
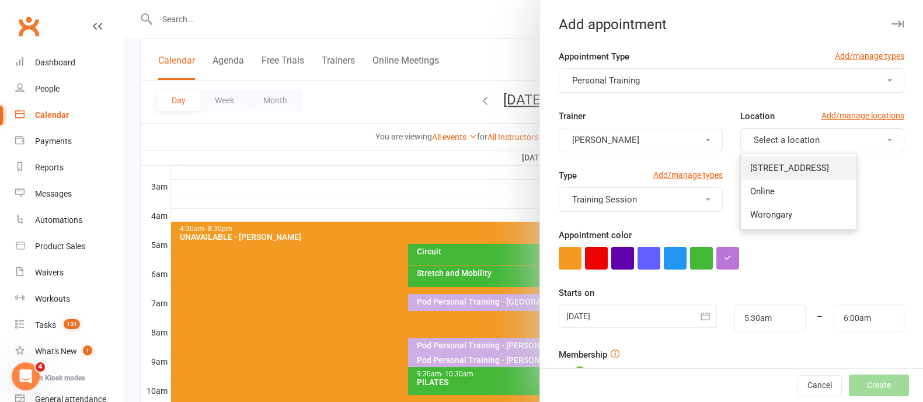
click at [765, 166] on span "[STREET_ADDRESS]" at bounding box center [789, 168] width 79 height 11
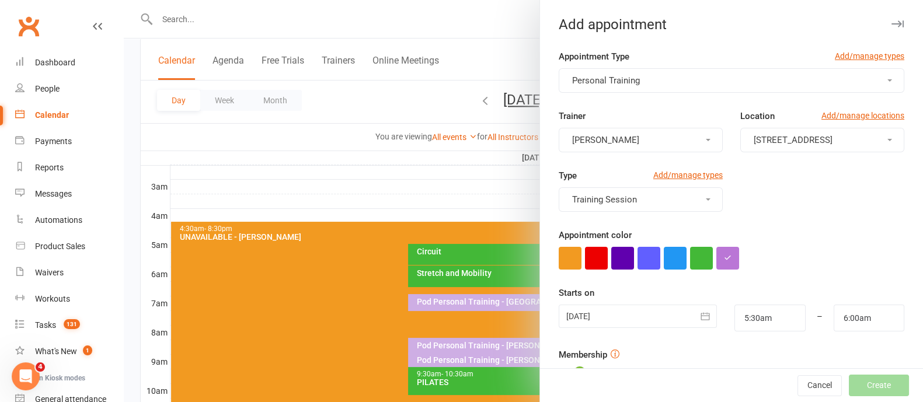
scroll to position [204, 0]
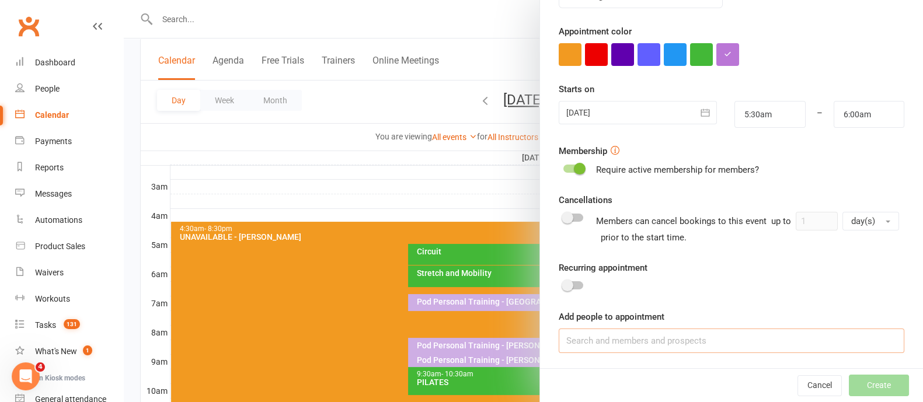
click at [648, 350] on input at bounding box center [732, 341] width 346 height 25
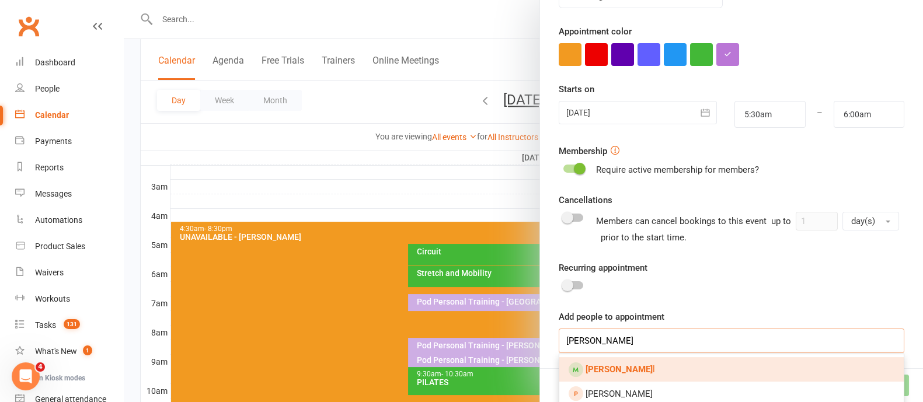
type input "[PERSON_NAME]"
click at [653, 361] on link "[PERSON_NAME] l" at bounding box center [731, 369] width 344 height 25
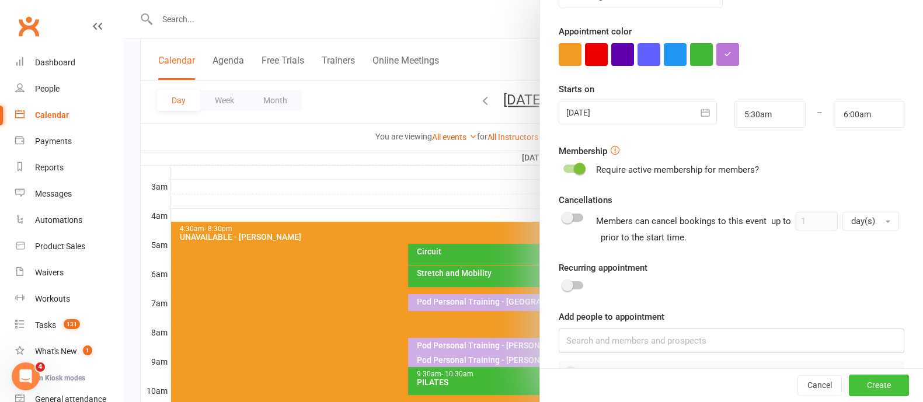
click at [849, 383] on button "Create" at bounding box center [879, 385] width 60 height 21
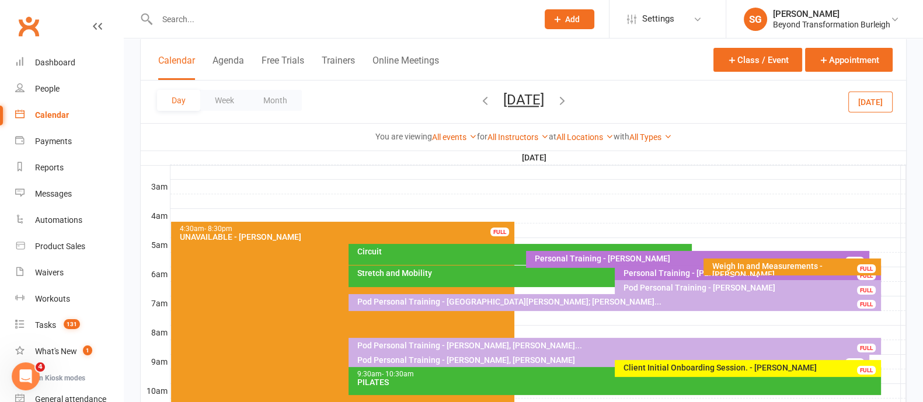
click at [651, 273] on div "Personal Training - [PERSON_NAME]" at bounding box center [751, 273] width 256 height 8
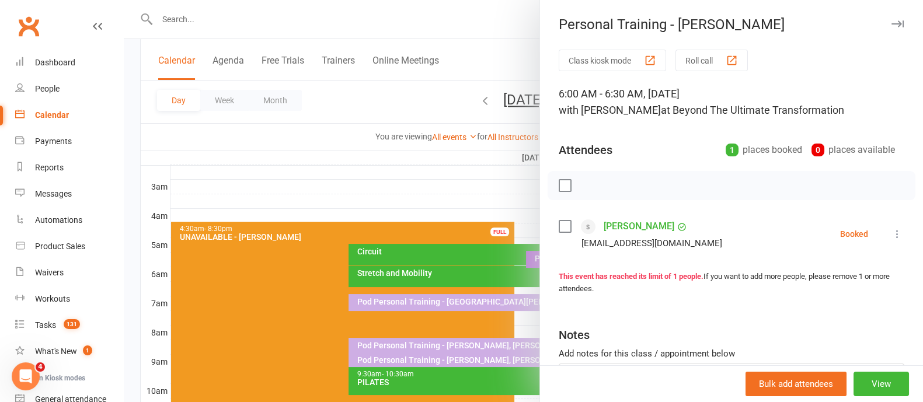
click at [891, 24] on icon "button" at bounding box center [897, 23] width 12 height 7
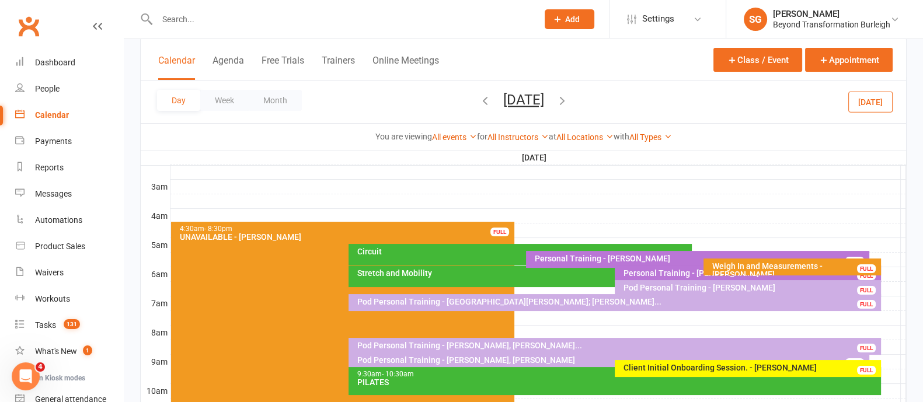
click at [812, 264] on div "Weigh In and Measurements - [PERSON_NAME]" at bounding box center [794, 270] width 167 height 16
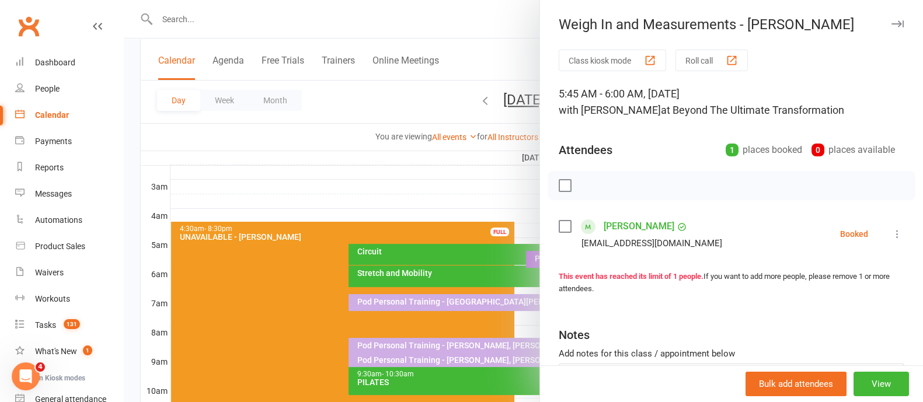
click at [891, 21] on icon "button" at bounding box center [897, 23] width 12 height 7
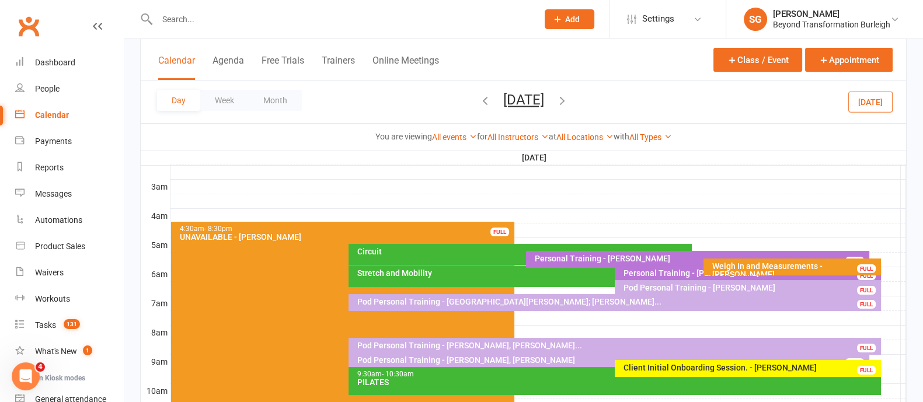
click at [453, 272] on div "Stretch and Mobility" at bounding box center [612, 273] width 510 height 8
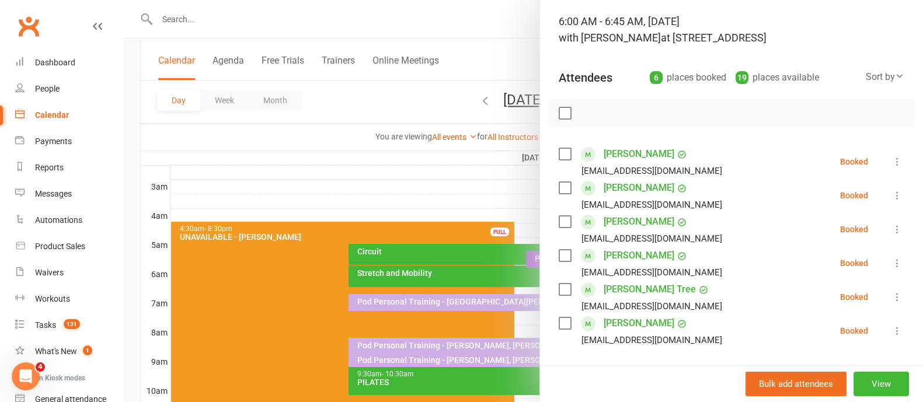
scroll to position [0, 0]
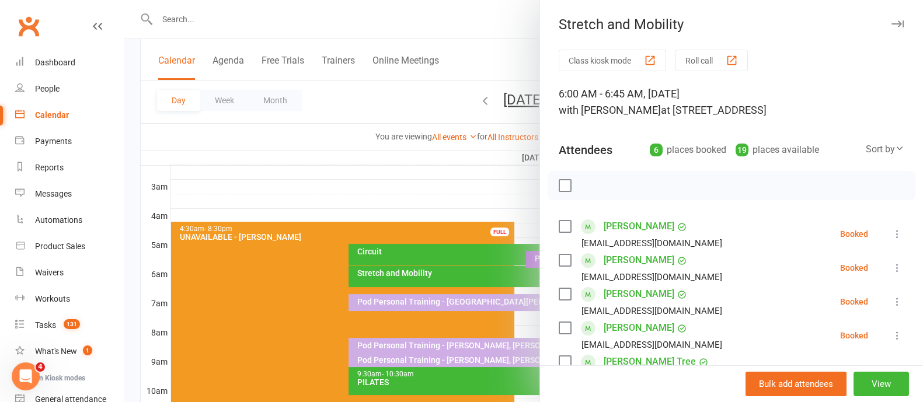
click at [891, 20] on icon "button" at bounding box center [897, 23] width 12 height 7
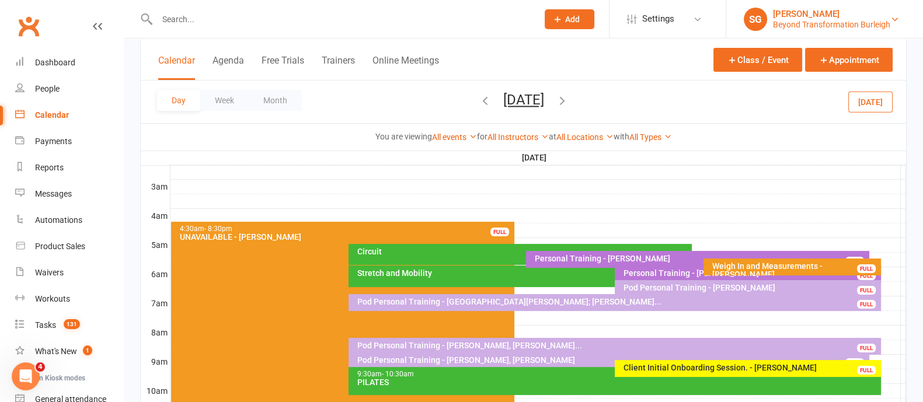
click at [860, 25] on div "Beyond Transformation Burleigh" at bounding box center [831, 24] width 117 height 11
